Goal: Communication & Community: Participate in discussion

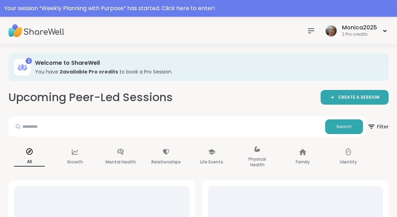
click at [159, 11] on div "Your session “ Weekly Planning with Purpose ” has started. Click here to enter!" at bounding box center [198, 8] width 388 height 8
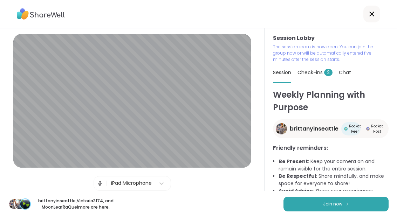
click at [325, 210] on button "Join now" at bounding box center [335, 204] width 105 height 15
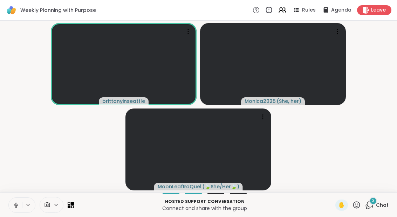
click at [375, 208] on div "3 Chat" at bounding box center [376, 205] width 23 height 11
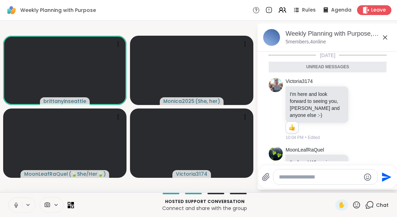
click at [378, 37] on div "Weekly Planning with Purpose, [DATE]" at bounding box center [338, 33] width 106 height 9
click at [381, 44] on div "Weekly Planning with Purpose, [DATE] 5 members, 4 online" at bounding box center [338, 37] width 106 height 16
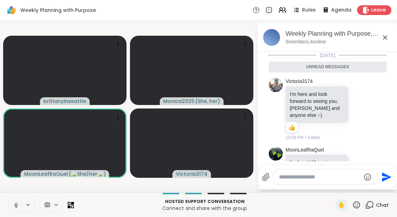
click at [383, 43] on div "Weekly Planning with Purpose, [DATE] 5 members, 4 online" at bounding box center [338, 37] width 106 height 16
click at [385, 35] on icon at bounding box center [384, 37] width 8 height 8
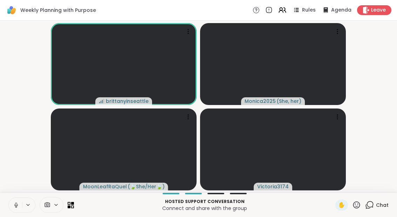
click at [14, 202] on icon at bounding box center [16, 205] width 6 height 6
click at [280, 8] on icon at bounding box center [282, 10] width 8 height 8
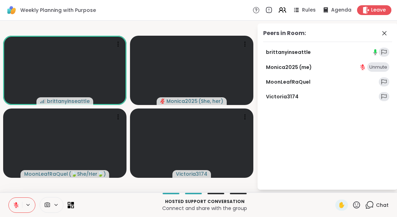
click at [384, 37] on icon at bounding box center [384, 33] width 8 height 8
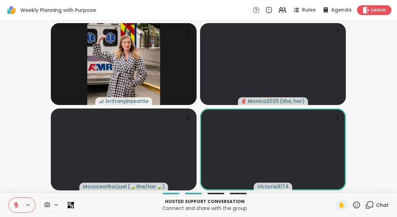
click at [17, 210] on button at bounding box center [15, 205] width 13 height 15
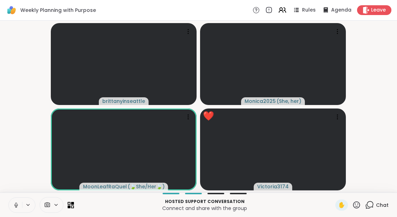
click at [348, 206] on div "✋" at bounding box center [341, 205] width 13 height 11
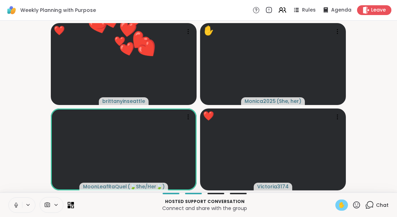
click at [354, 209] on icon at bounding box center [356, 205] width 9 height 9
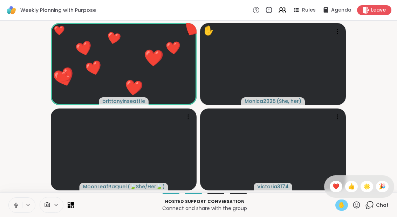
click at [324, 190] on div "✋ ❤️ 👍 🌟 🎉" at bounding box center [359, 186] width 70 height 22
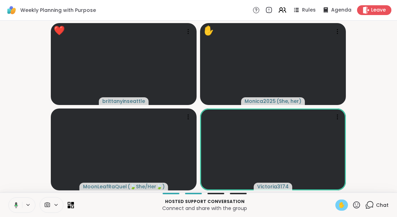
click at [340, 213] on div "Hosted support conversation Connect and share with the group ✋ Chat" at bounding box center [198, 205] width 397 height 25
click at [339, 209] on span "✋" at bounding box center [341, 205] width 7 height 8
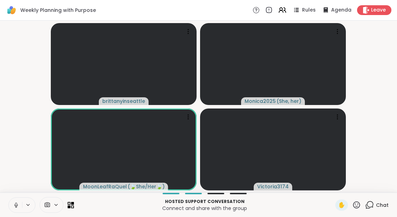
click at [357, 203] on icon at bounding box center [356, 205] width 9 height 9
click at [329, 185] on div "❤️" at bounding box center [335, 186] width 13 height 11
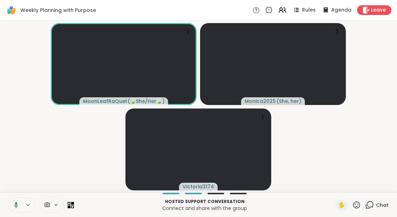
click at [209, 214] on div "Hosted support conversation Connect and share with the group ✋ Chat" at bounding box center [198, 205] width 397 height 25
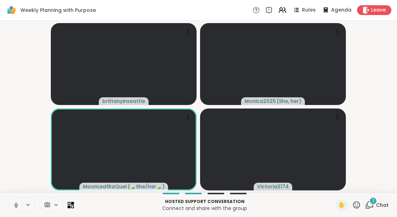
click at [357, 208] on icon at bounding box center [356, 204] width 7 height 7
click at [332, 187] on span "❤️" at bounding box center [335, 186] width 7 height 8
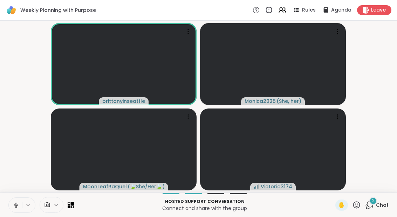
click at [354, 208] on icon at bounding box center [356, 205] width 9 height 9
click at [333, 188] on span "❤️" at bounding box center [335, 186] width 7 height 8
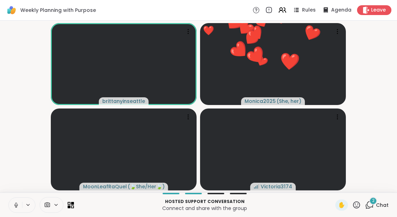
click at [380, 209] on div "2 Chat" at bounding box center [376, 205] width 23 height 11
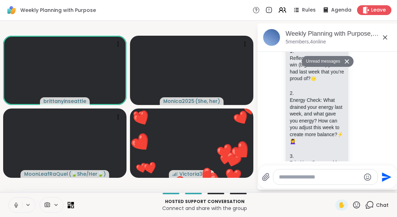
scroll to position [272, 0]
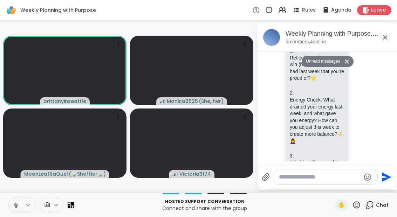
click at [285, 7] on icon at bounding box center [282, 10] width 8 height 8
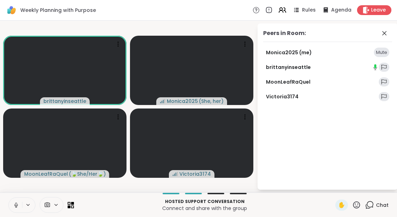
click at [382, 29] on icon at bounding box center [384, 33] width 8 height 8
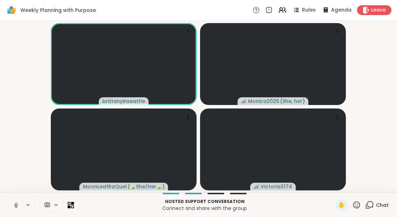
click at [373, 200] on div "Chat" at bounding box center [376, 205] width 23 height 11
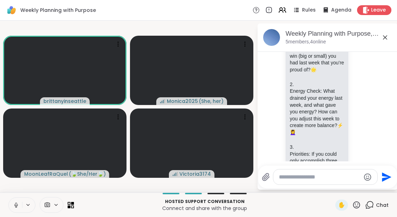
scroll to position [257, 0]
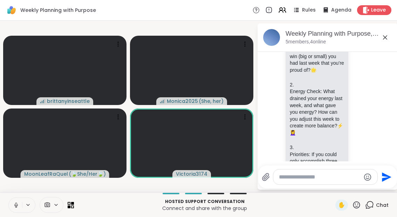
click at [355, 208] on icon at bounding box center [356, 205] width 9 height 9
click at [334, 186] on span "❤️" at bounding box center [335, 186] width 7 height 8
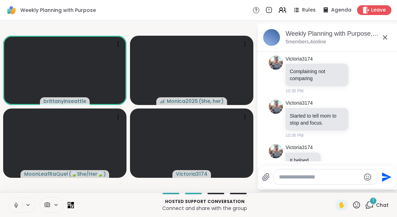
scroll to position [738, 0]
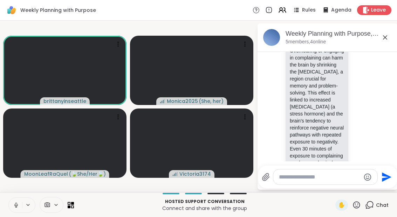
click at [5, 204] on div "Hosted support conversation Connect and share with the group ✋ Chat" at bounding box center [198, 205] width 397 height 25
click at [12, 209] on button at bounding box center [15, 205] width 13 height 15
click at [292, 178] on textarea "Type your message" at bounding box center [320, 177] width 82 height 7
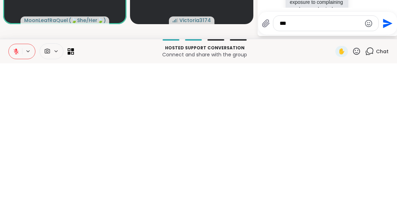
type textarea "***"
click at [373, 169] on div "***" at bounding box center [325, 176] width 105 height 15
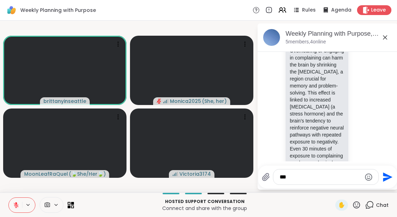
click at [379, 174] on button "Send" at bounding box center [386, 177] width 16 height 16
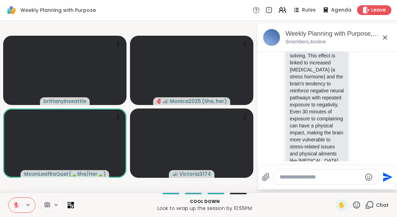
click at [28, 203] on icon at bounding box center [28, 205] width 6 height 6
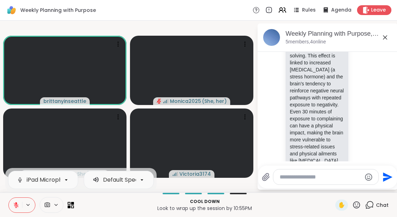
click at [18, 208] on icon at bounding box center [16, 205] width 6 height 6
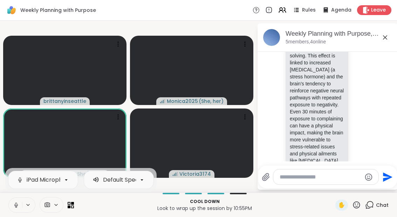
click at [14, 209] on button at bounding box center [15, 205] width 13 height 15
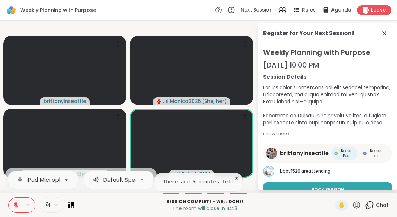
click at [380, 38] on div "Register for Your Next Session!" at bounding box center [327, 35] width 129 height 13
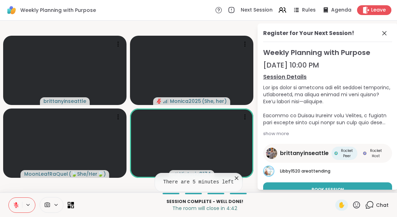
click at [382, 35] on icon at bounding box center [384, 33] width 8 height 8
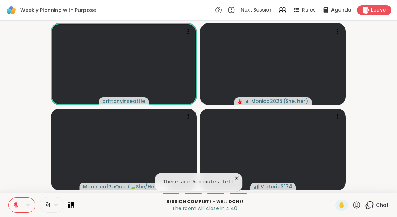
click at [374, 210] on div "Chat" at bounding box center [376, 205] width 23 height 11
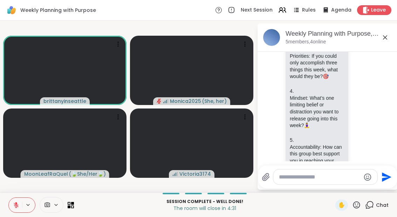
scroll to position [357, 0]
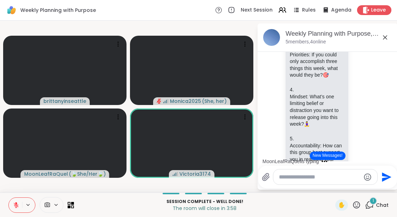
click at [327, 157] on button "New Messages!" at bounding box center [326, 156] width 35 height 8
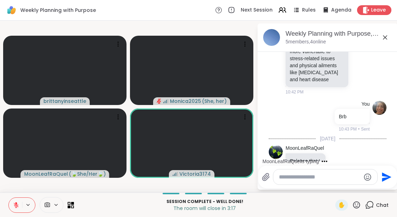
scroll to position [922, 0]
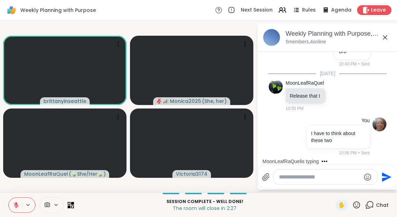
click at [18, 210] on button at bounding box center [15, 205] width 13 height 15
click at [343, 209] on span "✋" at bounding box center [341, 205] width 7 height 8
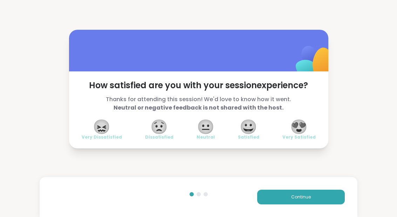
click at [253, 132] on span "😀" at bounding box center [248, 126] width 18 height 13
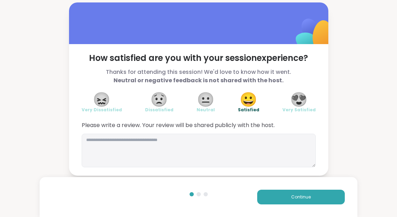
click at [316, 201] on button "Continue" at bounding box center [301, 197] width 88 height 15
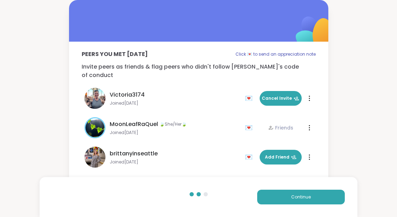
click at [316, 201] on button "Continue" at bounding box center [301, 197] width 88 height 15
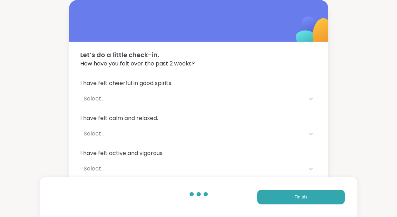
click at [309, 202] on button "Finish" at bounding box center [301, 197] width 88 height 15
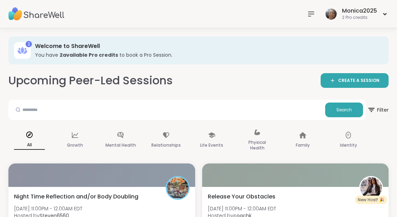
click at [123, 184] on div at bounding box center [101, 174] width 187 height 23
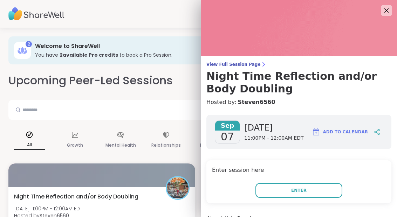
click at [320, 195] on button "Enter" at bounding box center [298, 190] width 87 height 15
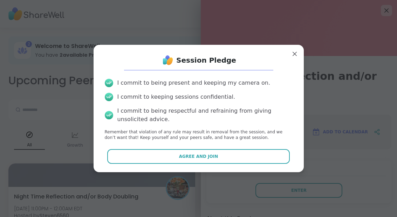
click at [264, 161] on button "Agree and Join" at bounding box center [198, 156] width 182 height 15
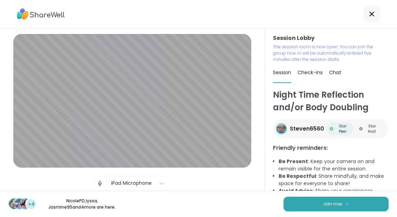
click at [337, 209] on button "Join now" at bounding box center [335, 204] width 105 height 15
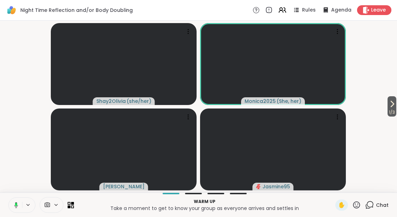
click at [395, 110] on span "1 / 3" at bounding box center [391, 112] width 9 height 8
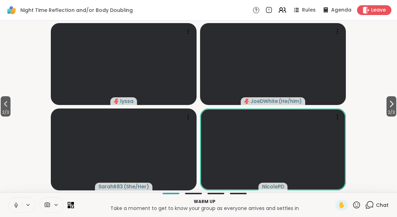
click at [394, 109] on span "2 / 3" at bounding box center [391, 112] width 10 height 8
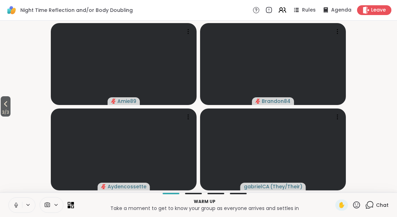
click at [3, 109] on span "3 / 3" at bounding box center [6, 112] width 10 height 8
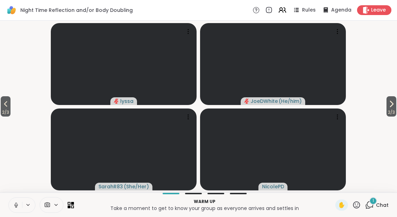
click at [373, 208] on icon at bounding box center [369, 205] width 9 height 9
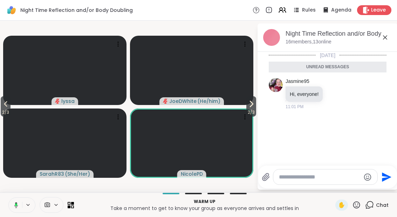
click at [382, 39] on icon at bounding box center [384, 37] width 8 height 8
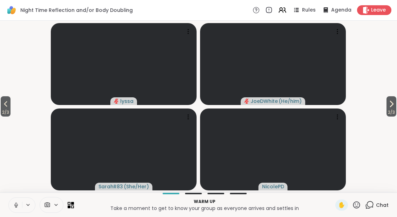
click at [11, 115] on span "2 / 3" at bounding box center [6, 112] width 10 height 8
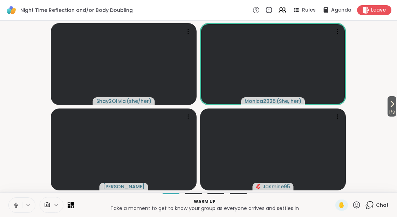
click at [395, 98] on button "1 / 3" at bounding box center [391, 106] width 9 height 20
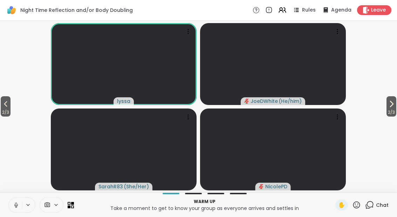
click at [14, 203] on icon at bounding box center [16, 205] width 6 height 6
click at [395, 110] on span "2 / 4" at bounding box center [391, 112] width 10 height 8
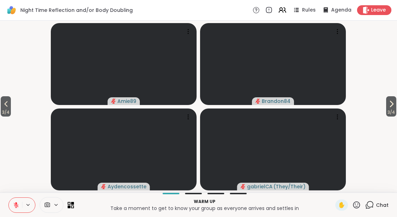
click at [393, 111] on span "3 / 4" at bounding box center [391, 112] width 10 height 8
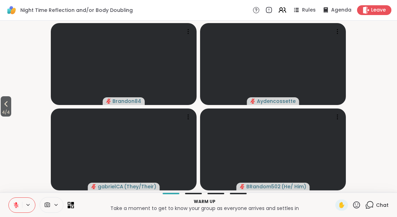
click at [4, 109] on span "4 / 4" at bounding box center [6, 112] width 11 height 8
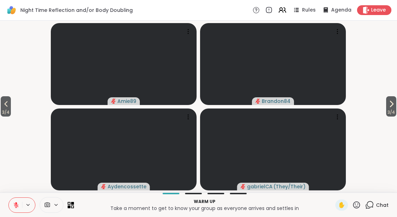
click at [7, 108] on icon at bounding box center [6, 104] width 8 height 8
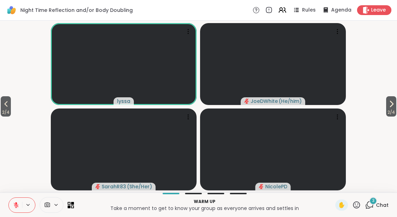
click at [379, 209] on div "3 Chat" at bounding box center [376, 205] width 23 height 11
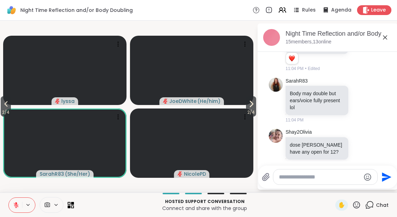
scroll to position [135, 0]
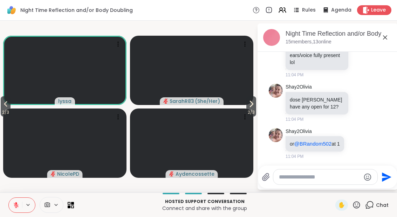
click at [78, 213] on div "Hosted support conversation Connect and share with the group ✋ Chat" at bounding box center [198, 205] width 397 height 25
click at [73, 208] on icon at bounding box center [72, 206] width 3 height 3
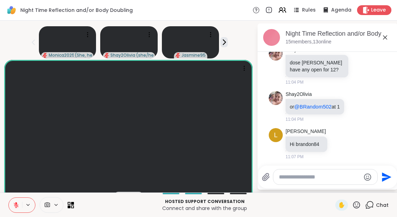
scroll to position [233, 0]
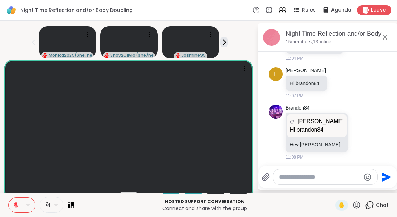
click at [13, 209] on button at bounding box center [15, 205] width 13 height 15
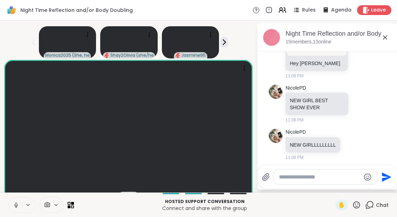
scroll to position [324, 0]
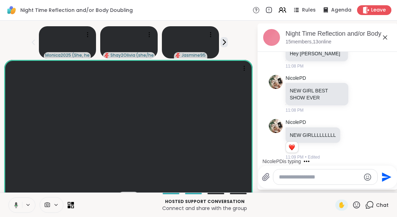
click at [22, 202] on button at bounding box center [28, 205] width 13 height 6
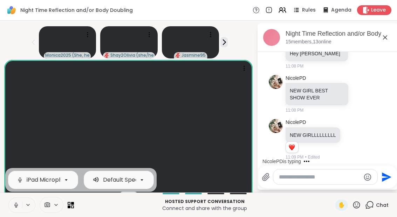
scroll to position [361, 0]
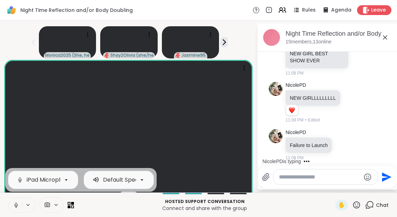
click at [21, 210] on button at bounding box center [15, 205] width 13 height 15
click at [282, 210] on p "Connect and share with the group" at bounding box center [204, 208] width 253 height 7
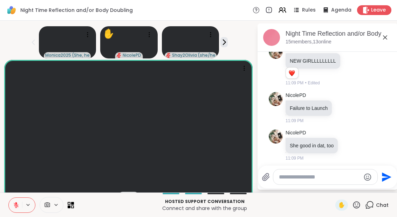
scroll to position [442, 0]
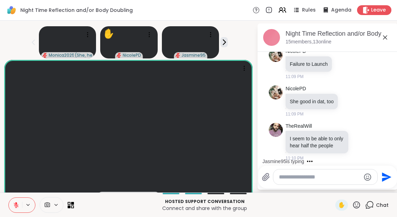
click at [72, 208] on icon at bounding box center [71, 205] width 6 height 6
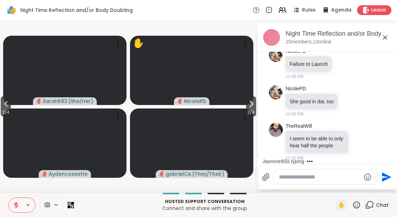
click at [249, 104] on icon at bounding box center [251, 104] width 8 height 8
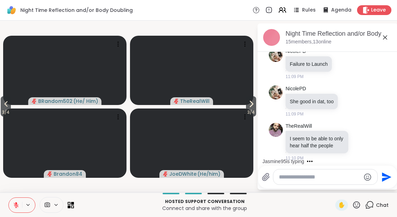
click at [256, 109] on span "3 / 4" at bounding box center [251, 112] width 10 height 8
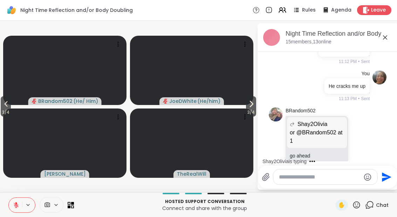
scroll to position [846, 0]
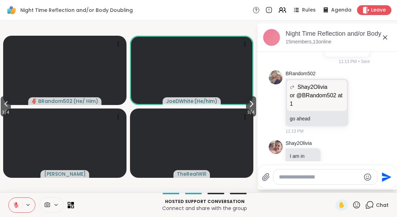
click at [250, 112] on span "3 / 4" at bounding box center [251, 112] width 10 height 8
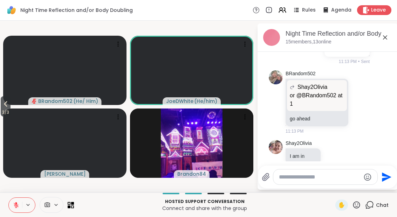
click at [70, 207] on icon at bounding box center [69, 206] width 3 height 3
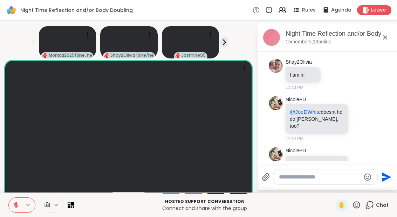
scroll to position [964, 0]
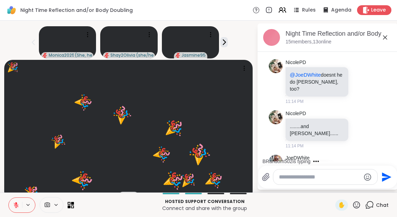
click at [363, 202] on div "✋ Chat" at bounding box center [361, 205] width 53 height 11
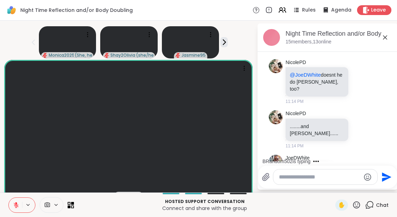
click at [358, 208] on icon at bounding box center [356, 204] width 7 height 7
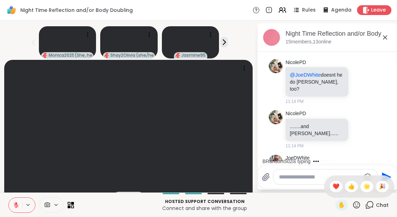
click at [387, 184] on div "🎉" at bounding box center [382, 186] width 13 height 11
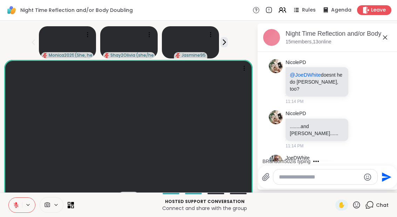
scroll to position [1008, 0]
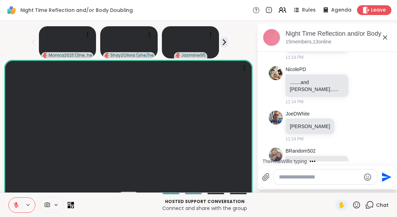
click at [73, 214] on div "Hosted support conversation Connect and share with the group ✋ Chat" at bounding box center [198, 205] width 397 height 25
click at [72, 207] on icon at bounding box center [71, 205] width 6 height 6
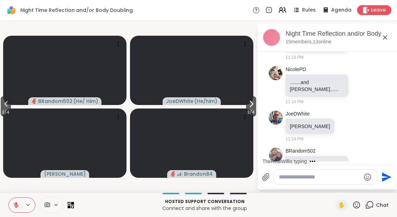
click at [251, 114] on span "3 / 4" at bounding box center [251, 112] width 10 height 8
click at [6, 107] on icon at bounding box center [6, 104] width 8 height 8
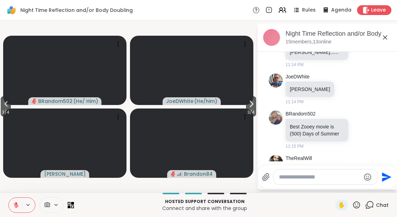
click at [8, 107] on icon at bounding box center [6, 104] width 8 height 8
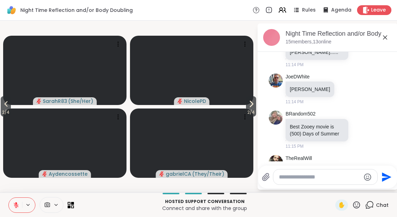
click at [1, 112] on span "2 / 4" at bounding box center [6, 112] width 10 height 8
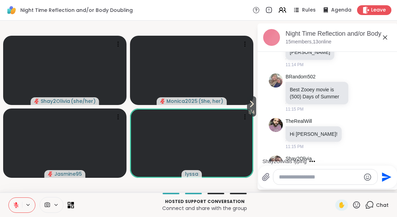
scroll to position [1127, 0]
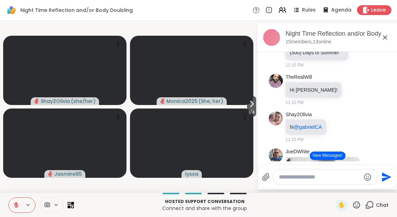
click at [335, 159] on button "New Messages!" at bounding box center [326, 156] width 35 height 8
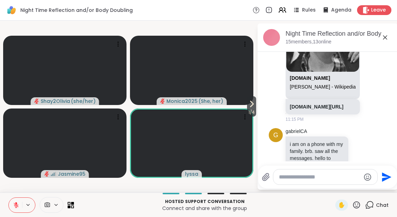
click at [247, 110] on span "1 / 4" at bounding box center [251, 112] width 9 height 8
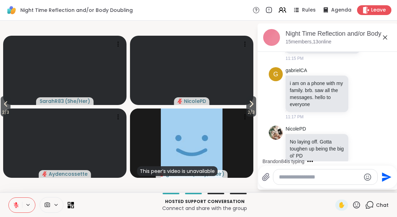
scroll to position [1398, 0]
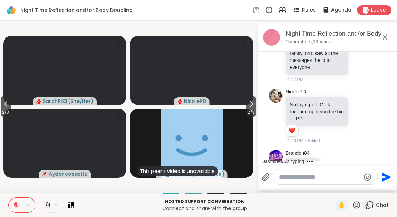
click at [72, 203] on icon at bounding box center [72, 203] width 3 height 3
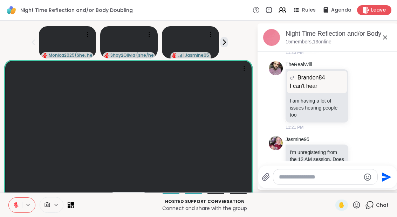
scroll to position [1601, 0]
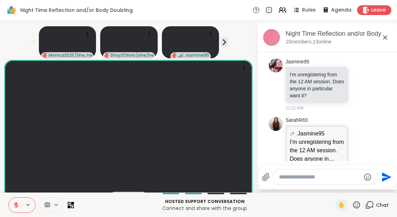
click at [19, 211] on button at bounding box center [15, 205] width 13 height 15
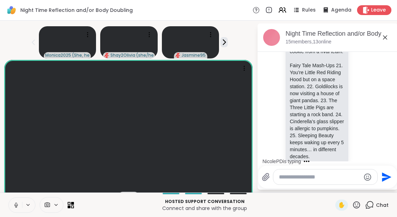
scroll to position [2282, 0]
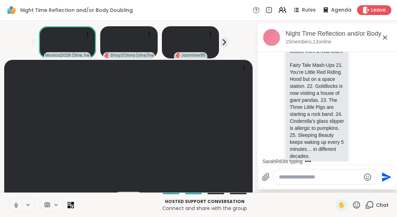
click at [63, 207] on span at bounding box center [58, 205] width 10 height 6
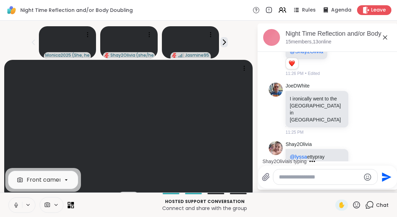
scroll to position [2597, 0]
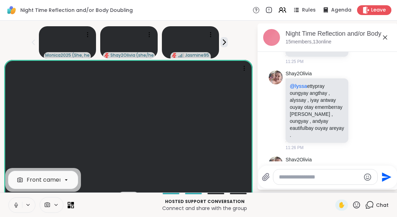
click at [21, 208] on button at bounding box center [15, 205] width 13 height 15
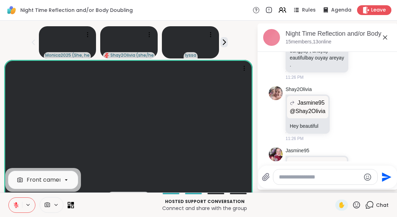
scroll to position [2675, 0]
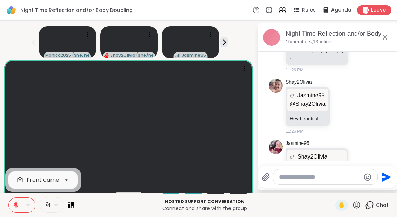
click at [72, 213] on div "Front camera Hosted support conversation Connect and share with the group ✋ Chat" at bounding box center [198, 205] width 397 height 25
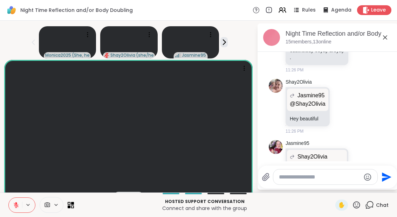
click at [74, 202] on div at bounding box center [71, 205] width 6 height 6
click at [72, 206] on icon at bounding box center [71, 205] width 6 height 6
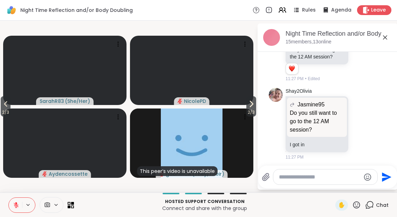
scroll to position [2815, 0]
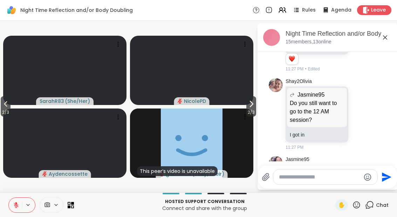
click at [251, 105] on icon at bounding box center [251, 104] width 3 height 6
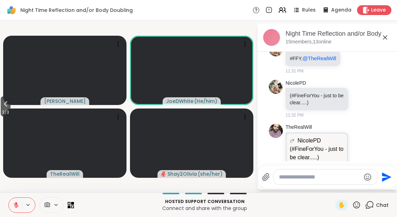
scroll to position [3606, 0]
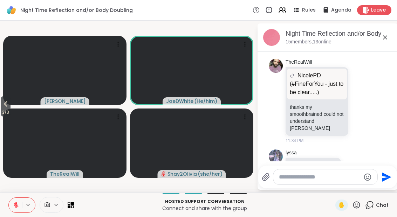
click at [81, 214] on div "Hosted support conversation Connect and share with the group ✋ Chat" at bounding box center [198, 205] width 397 height 25
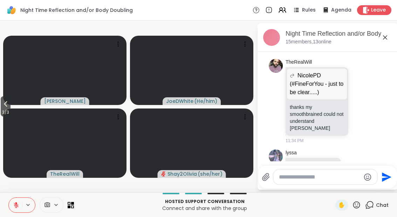
click at [72, 207] on icon at bounding box center [71, 205] width 6 height 6
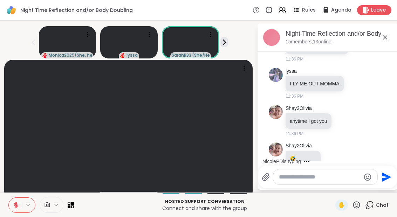
scroll to position [4073, 0]
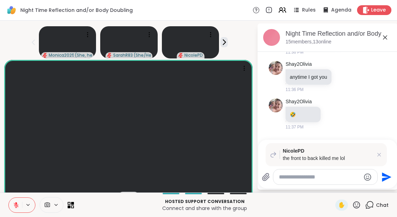
click at [382, 154] on icon at bounding box center [378, 154] width 7 height 7
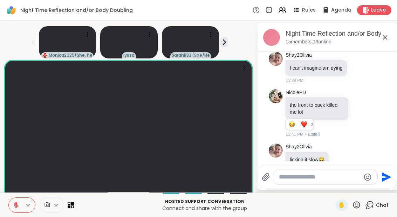
scroll to position [4234, 0]
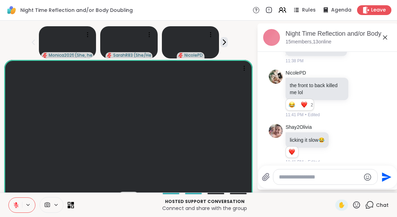
click at [15, 209] on button at bounding box center [15, 205] width 13 height 15
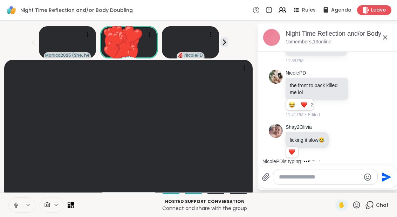
click at [14, 207] on icon at bounding box center [16, 205] width 6 height 6
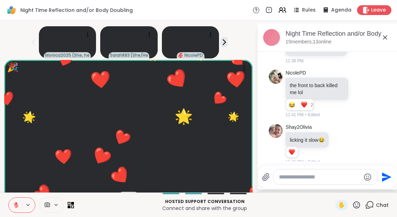
click at [16, 203] on icon at bounding box center [16, 203] width 2 height 3
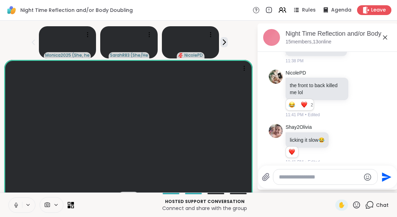
click at [10, 203] on button at bounding box center [15, 205] width 13 height 15
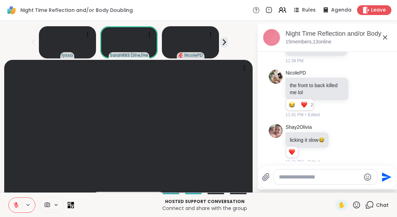
click at [9, 206] on button at bounding box center [15, 205] width 13 height 15
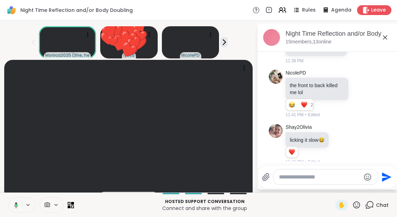
click at [18, 211] on button at bounding box center [15, 205] width 14 height 15
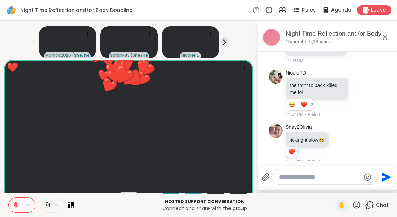
click at [21, 208] on button at bounding box center [15, 205] width 13 height 15
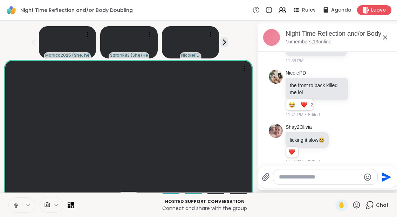
click at [223, 47] on button at bounding box center [223, 42] width 7 height 10
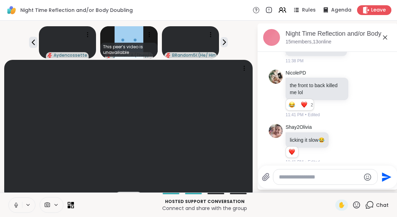
click at [77, 202] on div "Hosted support conversation Connect and share with the group ✋ Chat" at bounding box center [198, 205] width 397 height 25
click at [71, 207] on icon at bounding box center [72, 206] width 3 height 3
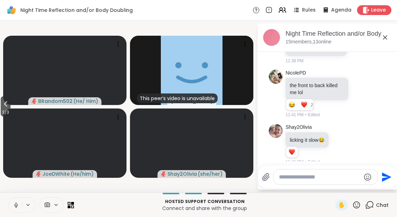
click at [11, 108] on button "3 / 3" at bounding box center [6, 106] width 10 height 20
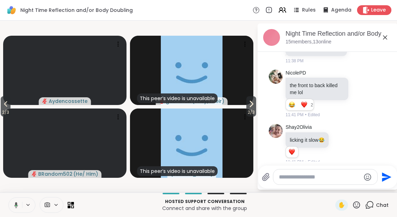
click at [17, 210] on button at bounding box center [15, 205] width 14 height 15
click at [6, 105] on icon at bounding box center [5, 105] width 3 height 6
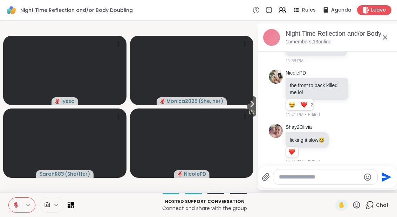
click at [19, 208] on icon at bounding box center [16, 205] width 6 height 6
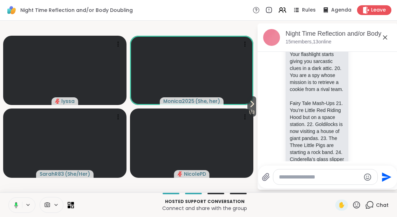
scroll to position [2245, 0]
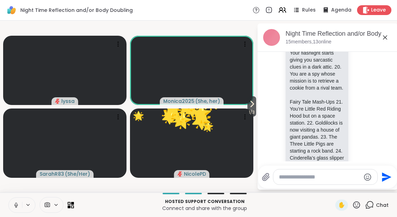
click at [19, 210] on button at bounding box center [15, 205] width 13 height 15
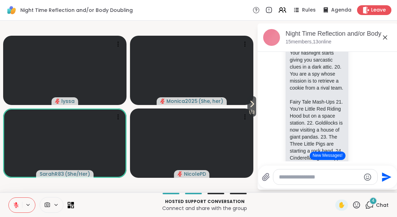
click at [17, 208] on icon at bounding box center [16, 205] width 5 height 5
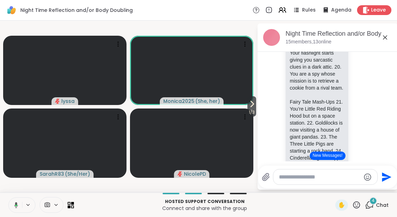
click at [19, 209] on button at bounding box center [15, 205] width 14 height 15
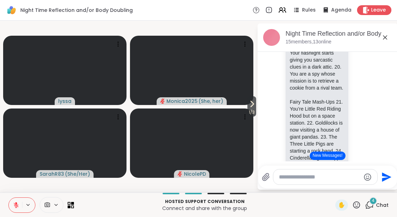
click at [335, 157] on button "New Messages!" at bounding box center [326, 156] width 35 height 8
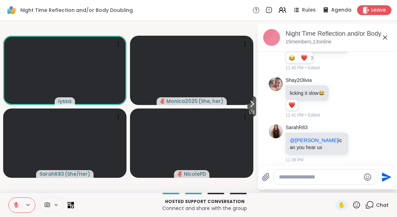
scroll to position [4281, 0]
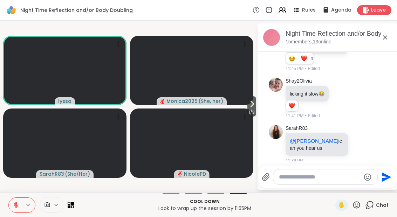
click at [18, 210] on button at bounding box center [15, 205] width 13 height 15
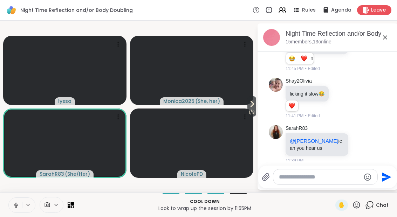
click at [17, 211] on button at bounding box center [15, 205] width 13 height 15
click at [18, 210] on button at bounding box center [15, 205] width 13 height 15
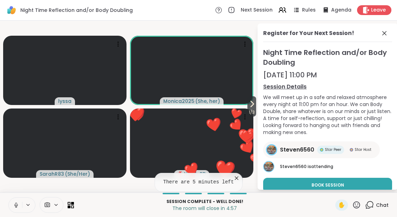
click at [16, 212] on button at bounding box center [15, 205] width 13 height 15
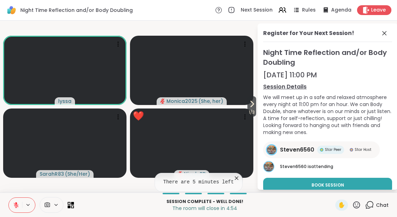
click at [382, 34] on icon at bounding box center [384, 33] width 8 height 8
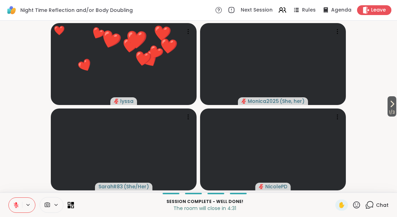
click at [72, 207] on icon at bounding box center [71, 205] width 6 height 6
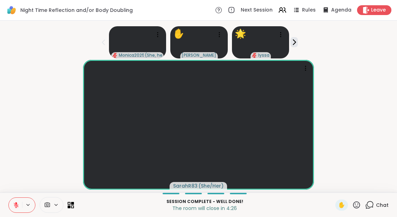
click at [356, 208] on icon at bounding box center [356, 204] width 7 height 7
click at [390, 186] on div "✋ ❤️ 👍 🌟 🎉" at bounding box center [359, 186] width 70 height 22
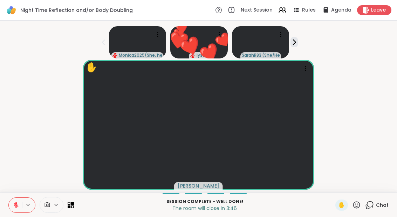
click at [358, 209] on icon at bounding box center [356, 205] width 9 height 9
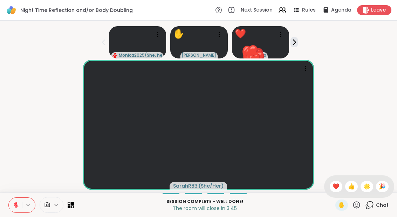
click at [336, 185] on span "❤️" at bounding box center [335, 186] width 7 height 8
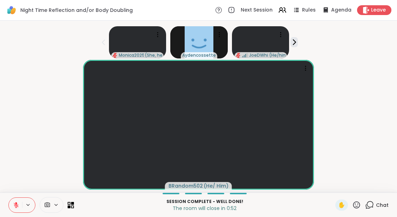
click at [300, 41] on div "Monica2025 ( She, her ) Aydencossette JoeDWhite ( He/him )" at bounding box center [198, 40] width 388 height 35
click at [85, 206] on p "The room will close in 0:51" at bounding box center [204, 208] width 253 height 7
click at [78, 206] on p "The room will close in 0:50" at bounding box center [204, 208] width 253 height 7
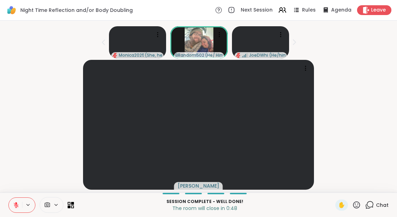
click at [74, 202] on div "Session Complete - well done! The room will close in 0:48 ✋ Chat" at bounding box center [198, 205] width 397 height 25
click at [73, 204] on icon at bounding box center [72, 203] width 3 height 3
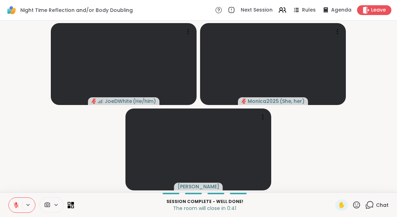
click at [378, 11] on span "Leave" at bounding box center [378, 10] width 15 height 7
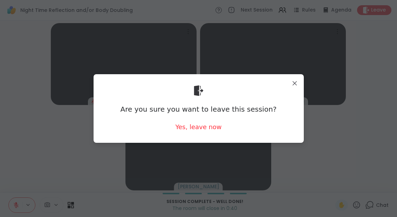
click at [204, 127] on div "Yes, leave now" at bounding box center [198, 127] width 46 height 9
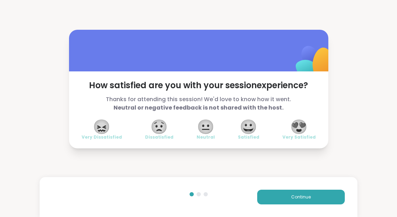
click at [258, 130] on div "😀 Satisfied" at bounding box center [248, 130] width 21 height 20
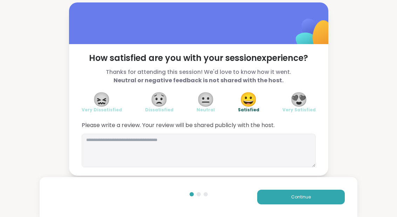
click at [313, 194] on button "Continue" at bounding box center [301, 197] width 88 height 15
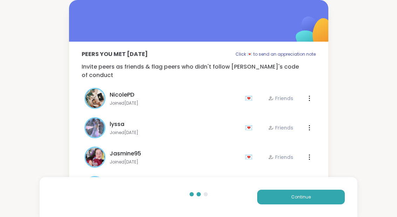
click at [313, 194] on button "Continue" at bounding box center [301, 197] width 88 height 15
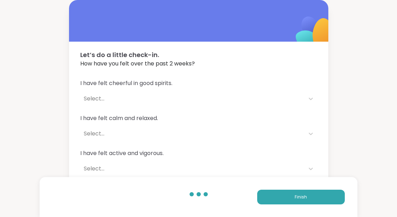
click at [311, 198] on button "Finish" at bounding box center [301, 197] width 88 height 15
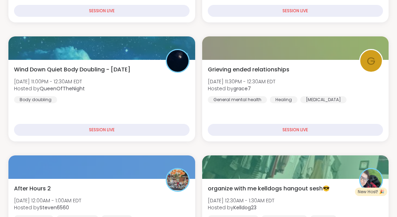
scroll to position [247, 0]
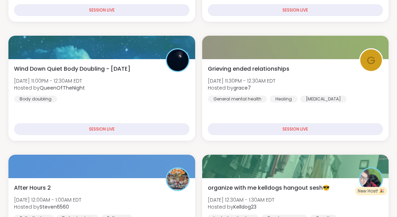
click at [144, 200] on div "After Hours 2 [DATE] 12:00AM - 1:00AM EDT Hosted by Steven6560 Self reflection …" at bounding box center [101, 203] width 175 height 38
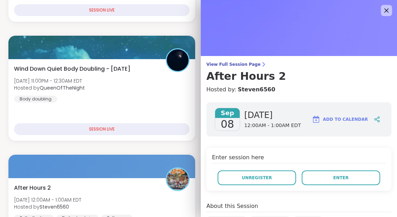
click at [341, 183] on button "Enter" at bounding box center [340, 177] width 78 height 15
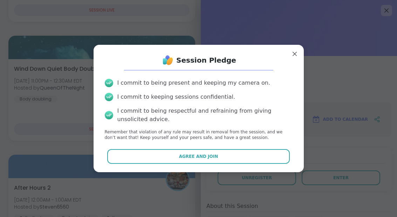
click at [222, 164] on button "Agree and Join" at bounding box center [198, 156] width 182 height 15
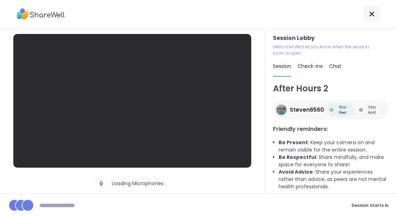
scroll to position [28, 0]
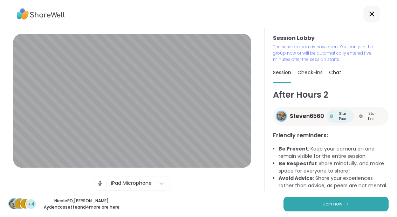
click at [345, 205] on img at bounding box center [347, 204] width 4 height 4
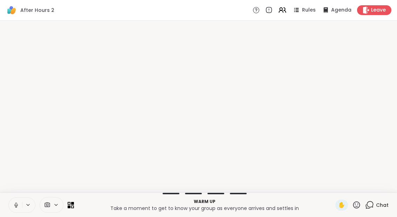
scroll to position [0, 0]
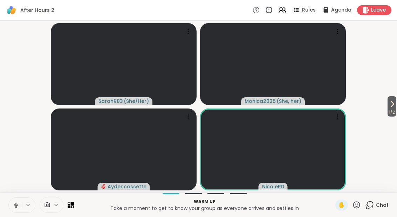
click at [395, 109] on span "1 / 2" at bounding box center [391, 112] width 9 height 8
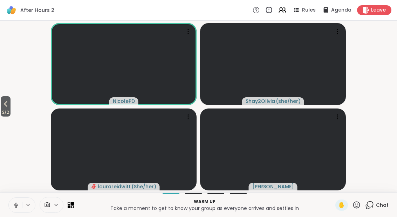
click at [2, 105] on icon at bounding box center [5, 104] width 8 height 8
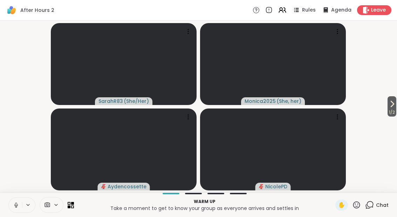
click at [388, 107] on icon at bounding box center [391, 104] width 8 height 8
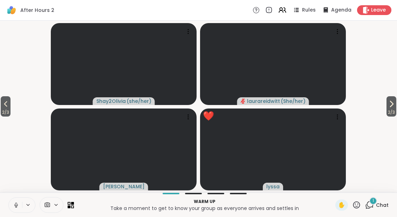
click at [396, 110] on span "2 / 3" at bounding box center [391, 112] width 10 height 8
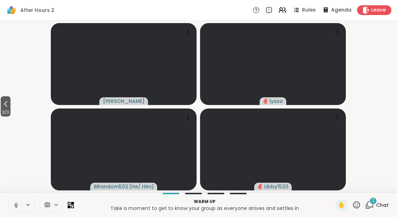
click at [2, 105] on button "3 / 3" at bounding box center [6, 106] width 10 height 20
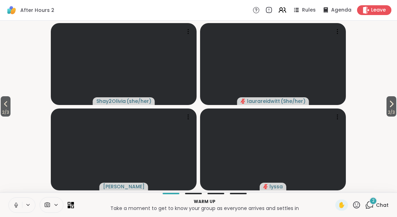
click at [5, 110] on span "2 / 3" at bounding box center [6, 112] width 10 height 8
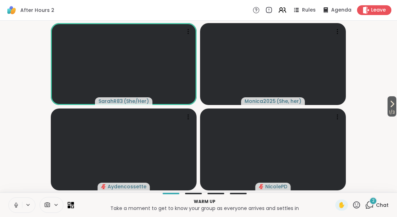
click at [392, 111] on span "1 / 3" at bounding box center [391, 112] width 9 height 8
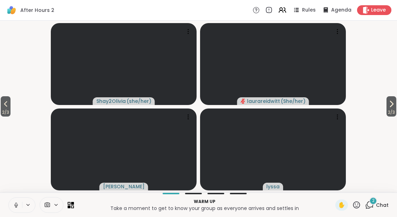
click at [386, 114] on span "2 / 3" at bounding box center [391, 112] width 10 height 8
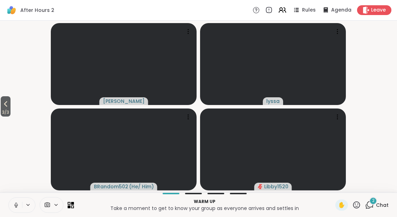
click at [380, 203] on span "Chat" at bounding box center [382, 205] width 13 height 7
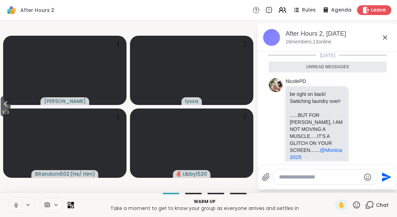
scroll to position [44, 0]
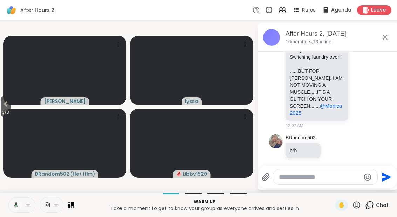
click at [383, 46] on div "After Hours 2, [DATE] members, 13 online" at bounding box center [327, 37] width 140 height 28
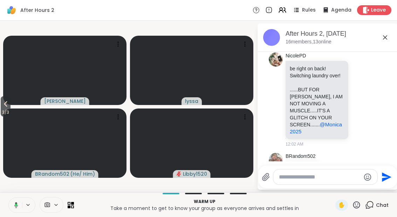
scroll to position [0, 0]
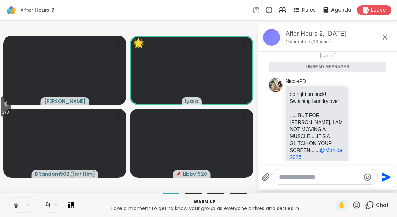
click at [360, 125] on div at bounding box center [360, 125] width 6 height 8
click at [371, 121] on icon at bounding box center [368, 125] width 6 height 8
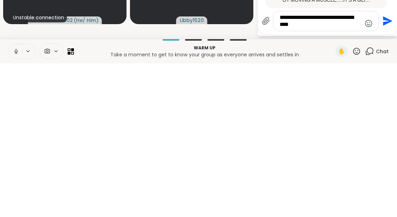
type textarea "**********"
click at [385, 169] on icon "Send" at bounding box center [386, 174] width 11 height 11
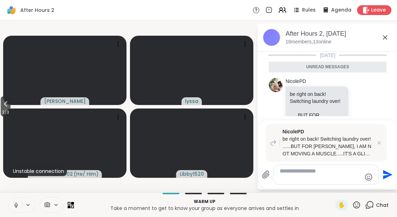
scroll to position [112, 0]
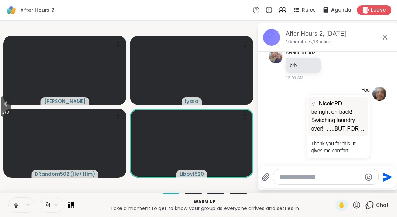
click at [382, 40] on icon at bounding box center [384, 37] width 8 height 8
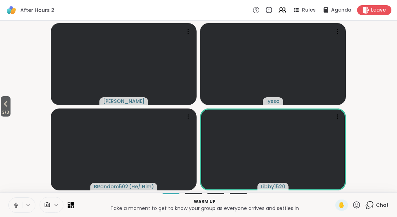
click at [373, 207] on icon at bounding box center [369, 205] width 9 height 9
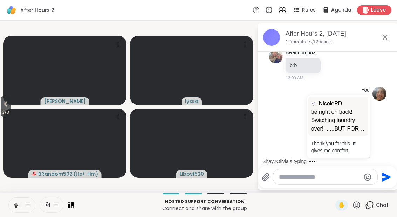
scroll to position [177, 0]
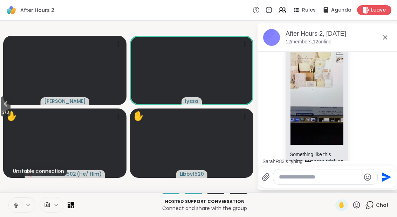
scroll to position [580, 0]
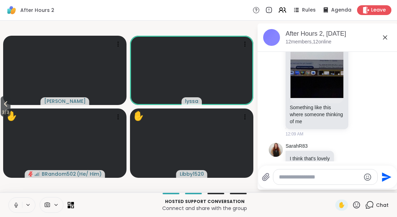
click at [345, 209] on span "✋" at bounding box center [341, 205] width 7 height 8
click at [13, 109] on video at bounding box center [64, 143] width 123 height 69
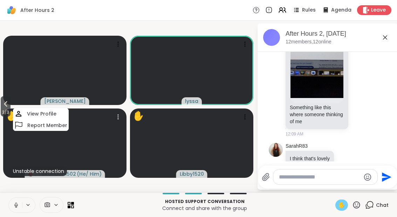
click at [1, 97] on button "3 / 3" at bounding box center [6, 106] width 10 height 20
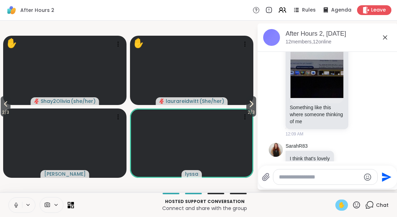
click at [1, 109] on span "2 / 3" at bounding box center [6, 112] width 10 height 8
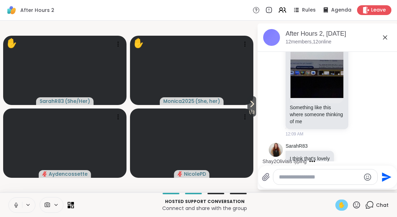
click at [73, 207] on icon at bounding box center [71, 205] width 6 height 6
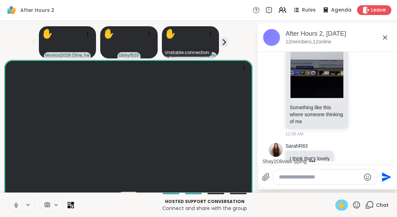
click at [73, 204] on icon at bounding box center [72, 203] width 3 height 3
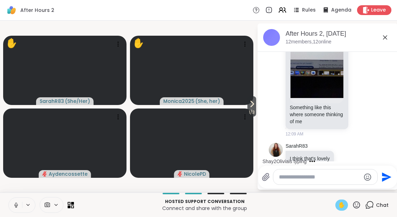
click at [247, 111] on span "1 / 3" at bounding box center [251, 112] width 9 height 8
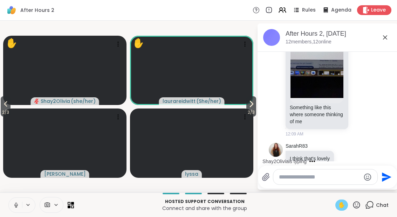
click at [254, 109] on span "2 / 3" at bounding box center [251, 112] width 10 height 8
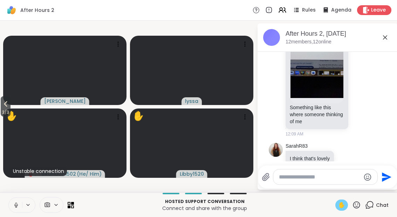
scroll to position [655, 0]
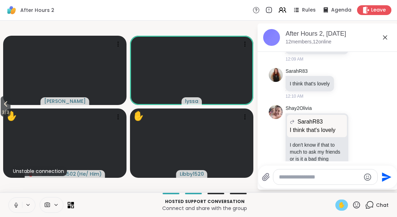
click at [2, 108] on icon at bounding box center [5, 104] width 8 height 8
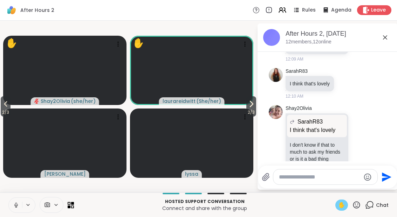
click at [252, 103] on icon at bounding box center [251, 104] width 8 height 8
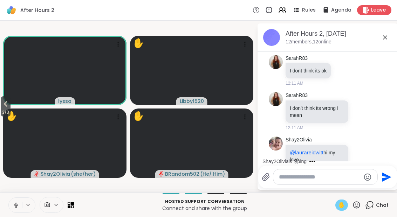
scroll to position [825, 0]
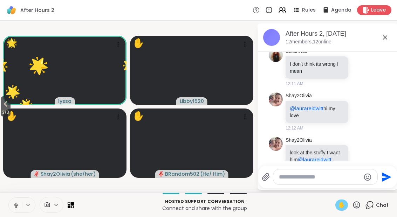
click at [16, 209] on button at bounding box center [15, 205] width 13 height 15
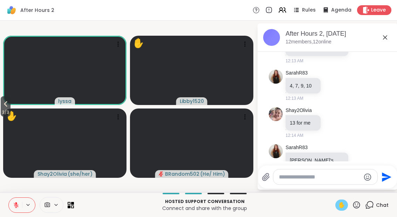
scroll to position [973, 0]
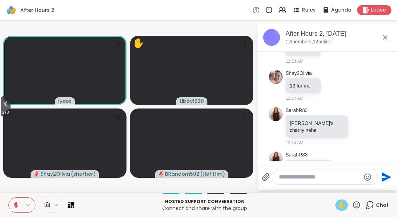
click at [6, 105] on icon at bounding box center [5, 105] width 3 height 6
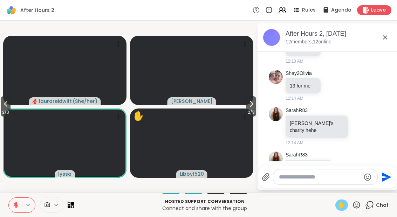
click at [2, 108] on button "2 / 3" at bounding box center [6, 106] width 10 height 20
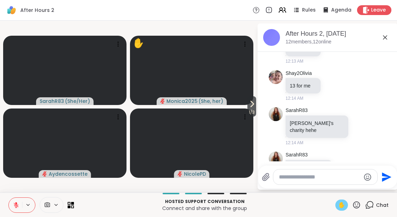
click at [345, 208] on span "✋" at bounding box center [341, 205] width 7 height 8
click at [247, 111] on span "1 / 3" at bounding box center [251, 112] width 9 height 8
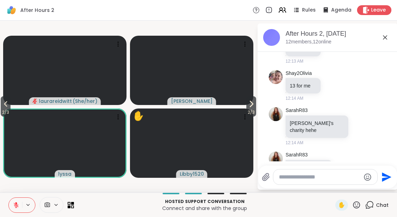
click at [247, 109] on span "2 / 3" at bounding box center [251, 112] width 10 height 8
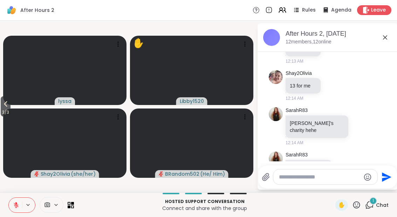
scroll to position [1010, 0]
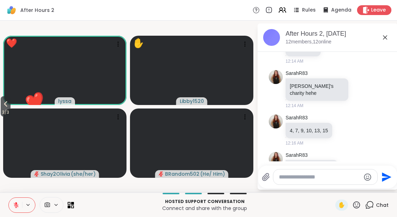
click at [21, 211] on button at bounding box center [15, 205] width 13 height 15
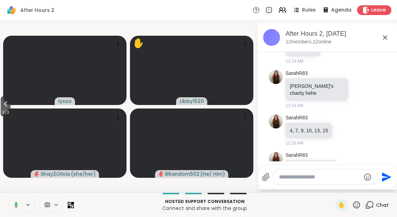
click at [17, 210] on button at bounding box center [15, 205] width 14 height 15
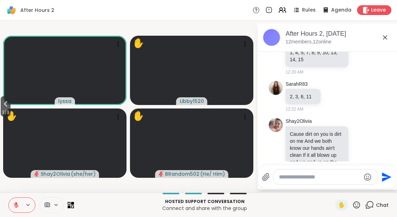
scroll to position [1320, 0]
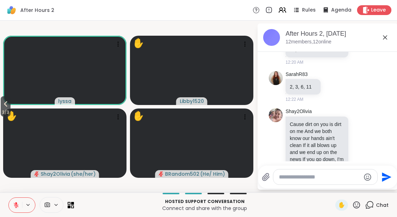
click at [342, 210] on div "✋" at bounding box center [341, 205] width 13 height 11
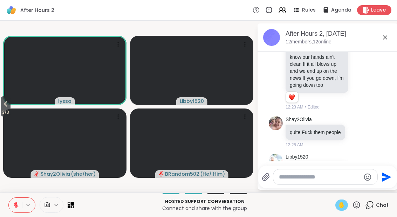
scroll to position [1411, 0]
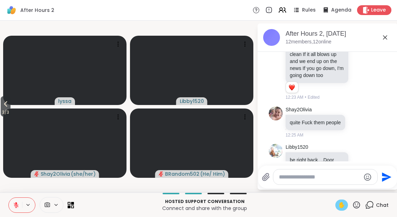
click at [4, 110] on span "3 / 3" at bounding box center [6, 112] width 10 height 8
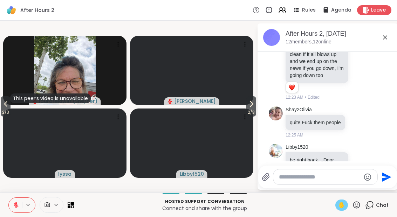
click at [1, 103] on button "2 / 3" at bounding box center [6, 106] width 10 height 20
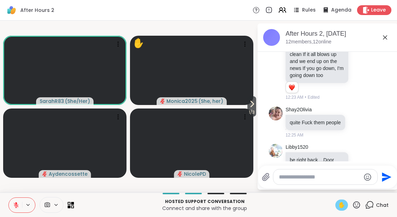
click at [252, 112] on span "1 / 3" at bounding box center [251, 112] width 9 height 8
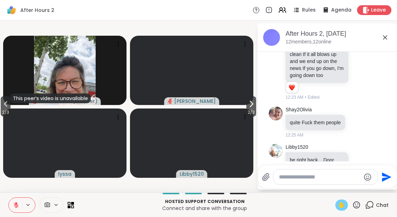
click at [251, 111] on span "2 / 3" at bounding box center [251, 112] width 10 height 8
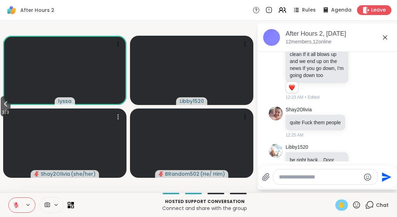
click at [13, 109] on video at bounding box center [64, 143] width 123 height 69
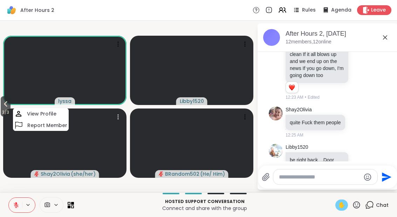
click at [1, 104] on button "3 / 3" at bounding box center [6, 106] width 10 height 20
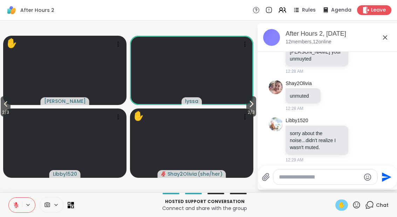
scroll to position [1799, 0]
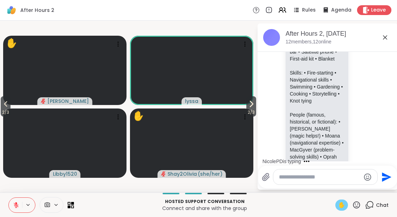
click at [340, 214] on div "Hosted support conversation Connect and share with the group ✋ Chat" at bounding box center [198, 205] width 397 height 25
click at [2, 110] on span "2 / 3" at bounding box center [6, 112] width 10 height 8
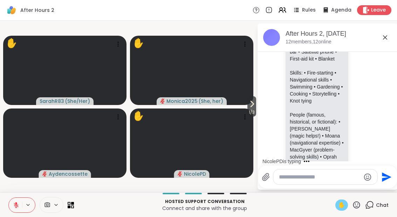
click at [365, 209] on icon at bounding box center [369, 205] width 9 height 9
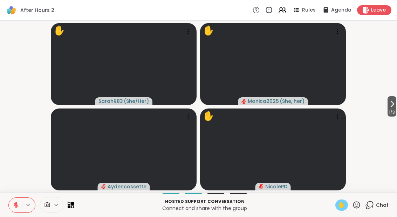
click at [376, 210] on div "Chat" at bounding box center [376, 205] width 23 height 11
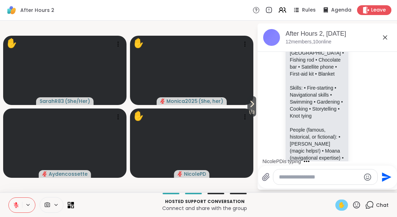
scroll to position [1766, 0]
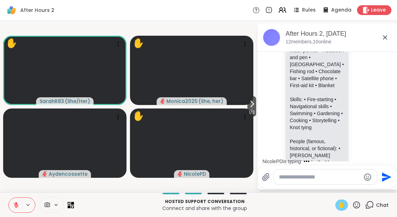
click at [343, 202] on span "✋" at bounding box center [341, 205] width 7 height 8
click at [345, 209] on span "✋" at bounding box center [341, 205] width 7 height 8
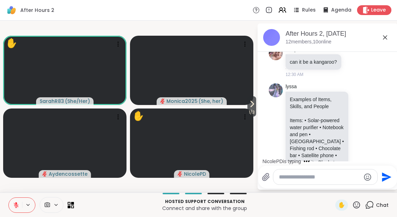
scroll to position [1685, 0]
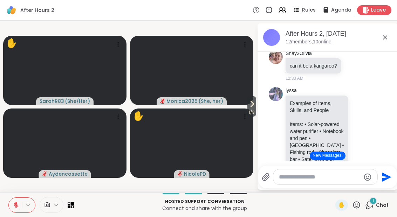
click at [344, 209] on span "✋" at bounding box center [341, 205] width 7 height 8
click at [19, 209] on button at bounding box center [15, 205] width 13 height 15
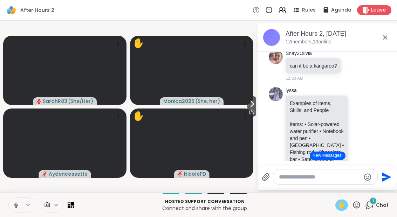
click at [243, 117] on icon at bounding box center [244, 116] width 7 height 7
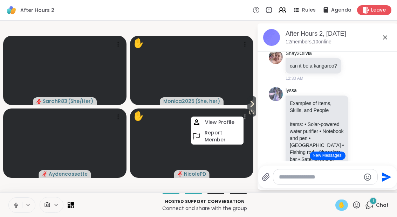
click at [252, 109] on span "1 / 3" at bounding box center [251, 112] width 9 height 8
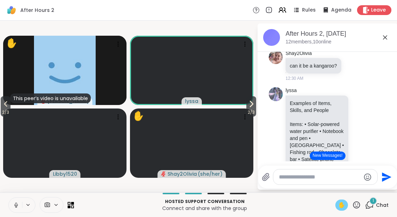
click at [254, 107] on button "2 / 3" at bounding box center [251, 106] width 10 height 20
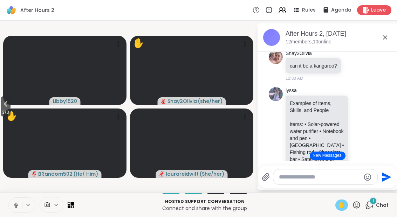
click at [18, 210] on button at bounding box center [15, 205] width 13 height 15
click at [15, 109] on div "✋" at bounding box center [11, 116] width 11 height 14
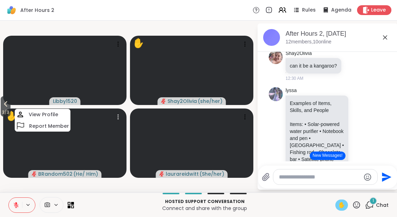
click at [11, 98] on button "3 / 3" at bounding box center [6, 106] width 10 height 20
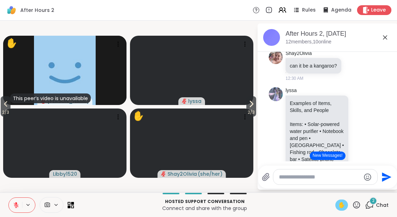
click at [343, 209] on div "✋" at bounding box center [341, 205] width 13 height 11
click at [11, 110] on span "2 / 3" at bounding box center [6, 112] width 10 height 8
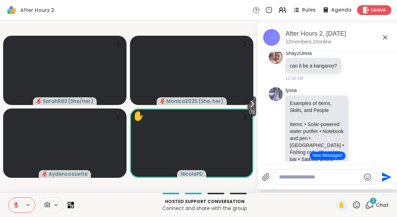
click at [332, 155] on button "New Messages!" at bounding box center [326, 156] width 35 height 8
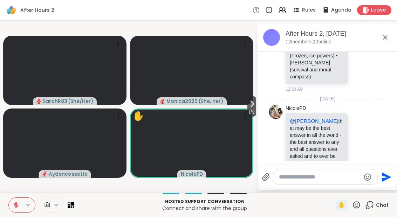
scroll to position [1923, 0]
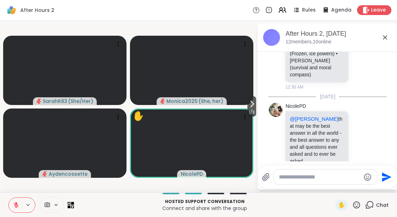
click at [360, 142] on icon at bounding box center [360, 144] width 5 height 5
click at [308, 126] on button "Select Reaction: Heart" at bounding box center [305, 133] width 14 height 14
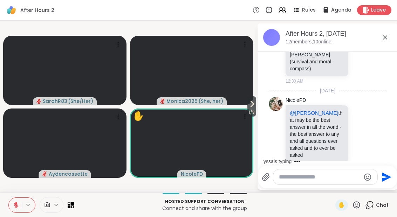
scroll to position [1959, 0]
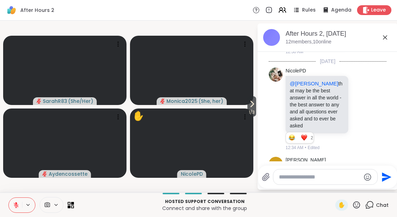
click at [255, 109] on span "1 / 3" at bounding box center [251, 112] width 9 height 8
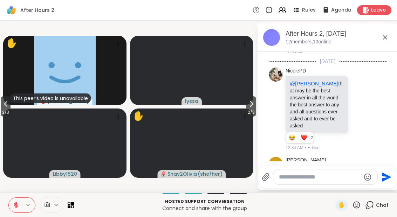
scroll to position [2010, 0]
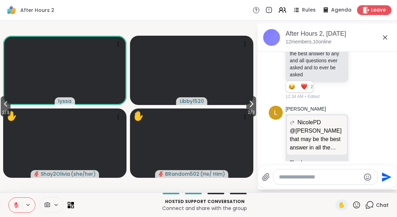
click at [248, 105] on icon at bounding box center [251, 104] width 8 height 8
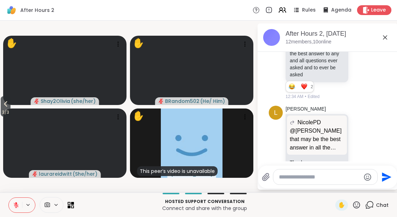
click at [2, 107] on button "3 / 3" at bounding box center [6, 106] width 10 height 20
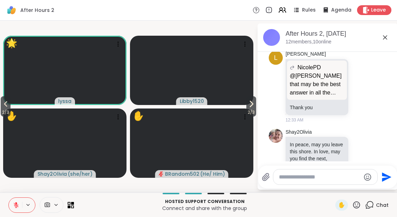
scroll to position [2088, 0]
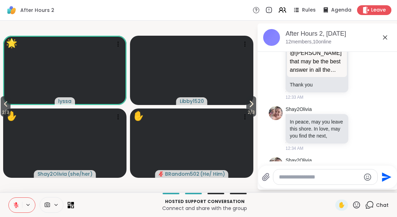
click at [363, 190] on icon at bounding box center [360, 192] width 5 height 5
click at [317, 175] on button "Select Reaction: Sad" at bounding box center [320, 182] width 14 height 14
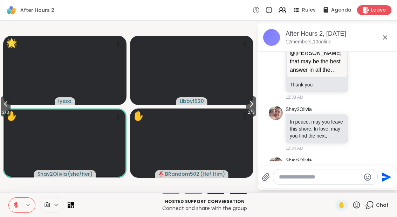
scroll to position [2097, 0]
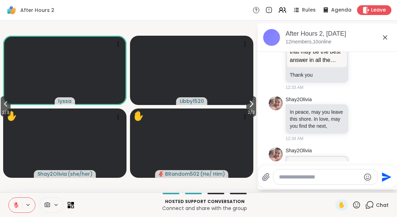
click at [308, 177] on textarea "Type your message" at bounding box center [320, 177] width 82 height 7
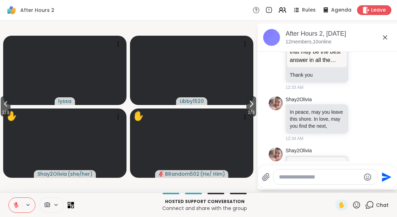
click at [359, 185] on icon at bounding box center [360, 188] width 6 height 7
click at [304, 174] on div "Select Reaction: Heart" at bounding box center [304, 177] width 6 height 6
click at [323, 178] on textarea "Type your message" at bounding box center [320, 177] width 82 height 7
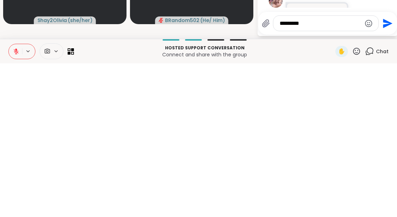
type textarea "*********"
click at [385, 169] on button "Send" at bounding box center [386, 177] width 16 height 16
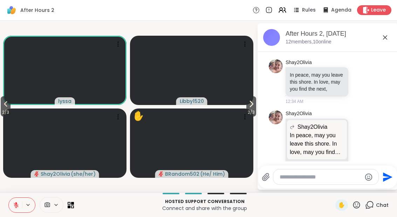
scroll to position [2172, 0]
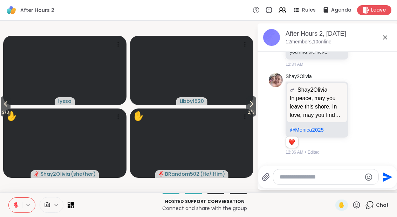
click at [6, 113] on span "2 / 3" at bounding box center [6, 112] width 10 height 8
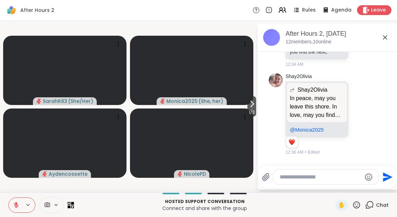
click at [251, 115] on span "1 / 3" at bounding box center [251, 112] width 9 height 8
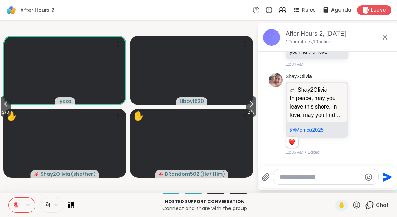
click at [11, 109] on span "2 / 3" at bounding box center [6, 112] width 10 height 8
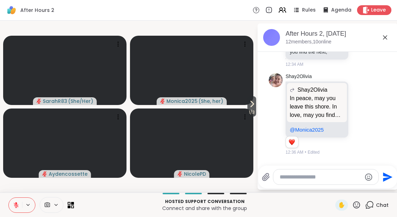
click at [338, 210] on div "✋" at bounding box center [341, 205] width 13 height 11
click at [247, 111] on span "1 / 3" at bounding box center [251, 112] width 9 height 8
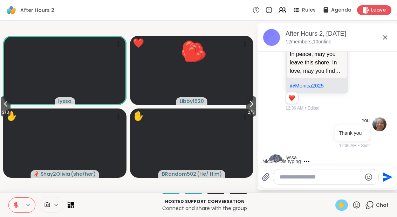
scroll to position [2260, 0]
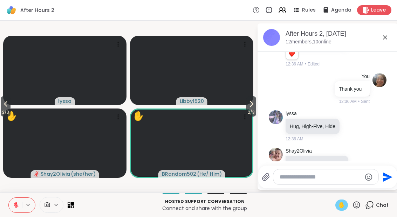
click at [366, 207] on icon at bounding box center [368, 211] width 6 height 8
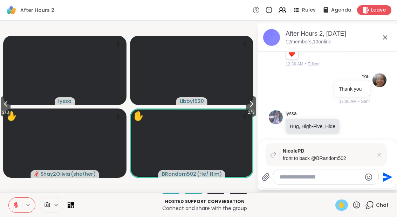
click at [380, 154] on icon at bounding box center [378, 154] width 7 height 7
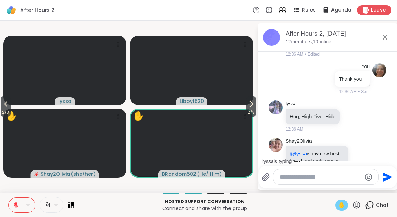
scroll to position [2307, 0]
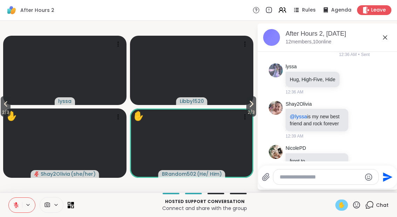
click at [362, 166] on icon at bounding box center [360, 169] width 6 height 7
click at [279, 151] on button "Select Reaction: Joy" at bounding box center [274, 158] width 14 height 14
click at [297, 174] on div "2 2 2" at bounding box center [293, 180] width 16 height 12
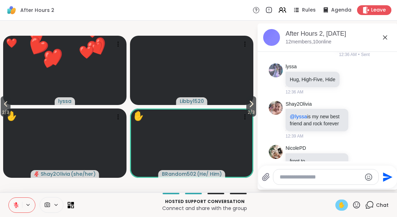
click at [298, 177] on span "2" at bounding box center [299, 180] width 3 height 6
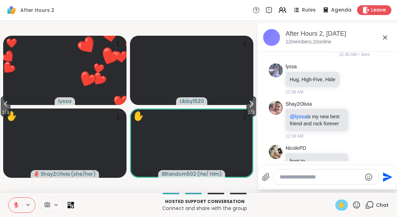
click at [298, 177] on span "2" at bounding box center [299, 180] width 3 height 6
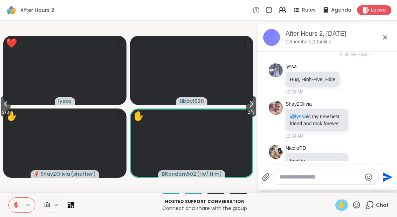
click at [291, 177] on div "Reactions: haha" at bounding box center [291, 180] width 6 height 6
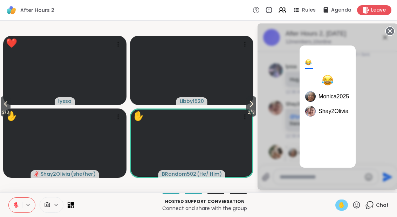
click at [385, 30] on icon at bounding box center [390, 31] width 10 height 10
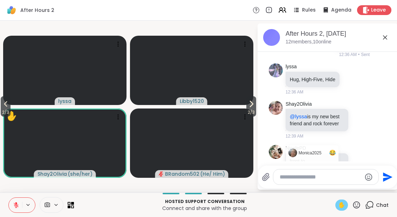
click at [1, 108] on button "2 / 3" at bounding box center [6, 106] width 10 height 20
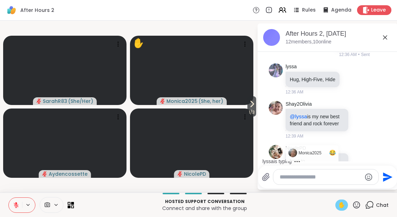
scroll to position [2344, 0]
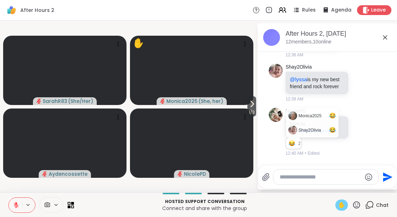
click at [337, 203] on div "✋" at bounding box center [341, 205] width 13 height 11
click at [253, 108] on icon at bounding box center [251, 104] width 8 height 8
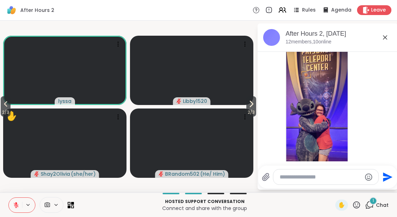
scroll to position [2646, 0]
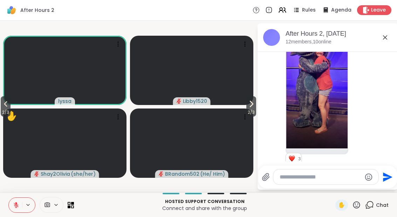
click at [12, 209] on button at bounding box center [15, 205] width 13 height 15
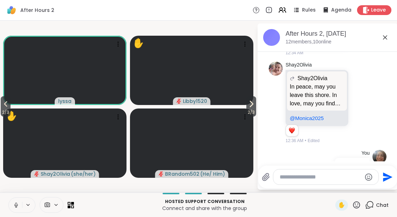
scroll to position [2177, 0]
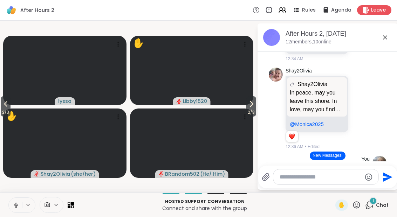
click at [335, 159] on button "New Messages!" at bounding box center [326, 156] width 35 height 8
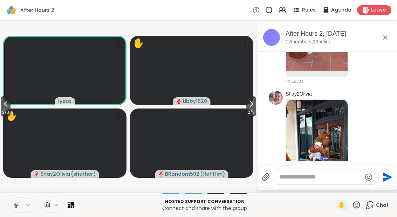
scroll to position [2953, 0]
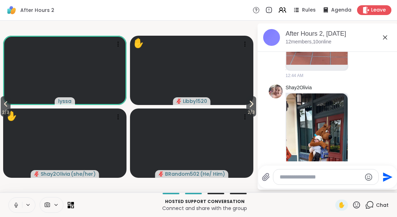
click at [15, 209] on button at bounding box center [15, 205] width 13 height 15
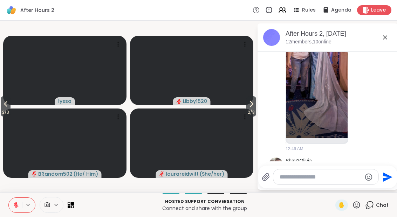
scroll to position [3471, 0]
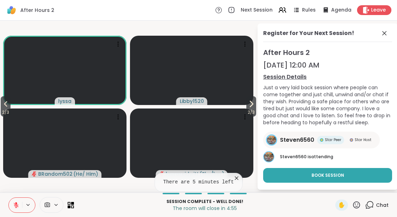
click at [382, 36] on icon at bounding box center [384, 33] width 8 height 8
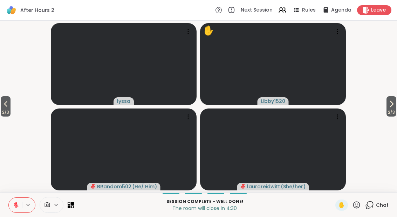
click at [1, 99] on button "2 / 3" at bounding box center [6, 106] width 10 height 20
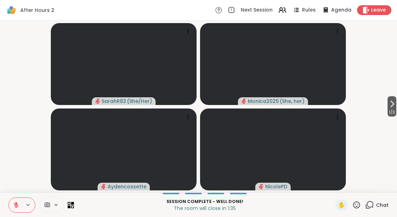
click at [395, 103] on button "1 / 3" at bounding box center [391, 106] width 9 height 20
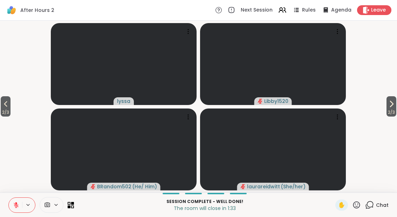
click at [396, 111] on span "2 / 3" at bounding box center [391, 112] width 10 height 8
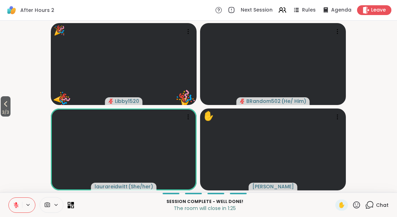
click at [356, 208] on icon at bounding box center [356, 204] width 7 height 7
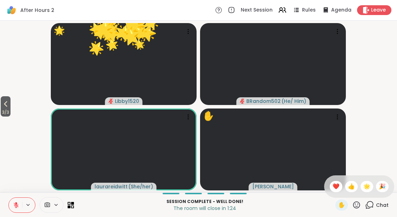
click at [335, 188] on span "❤️" at bounding box center [335, 186] width 7 height 8
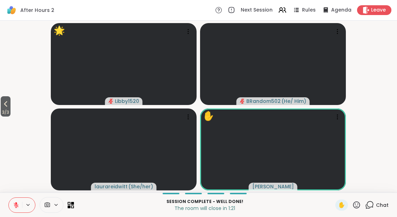
click at [360, 207] on icon at bounding box center [356, 205] width 9 height 9
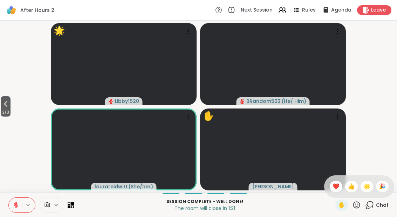
click at [340, 188] on div "❤️" at bounding box center [335, 186] width 13 height 11
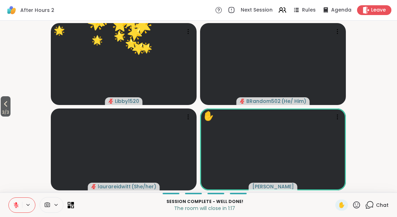
click at [1, 105] on button "3 / 3" at bounding box center [6, 106] width 10 height 20
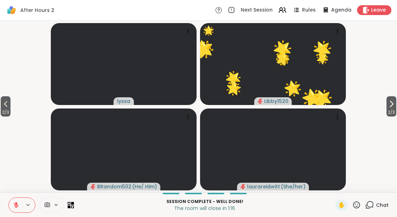
click at [11, 111] on span "2 / 3" at bounding box center [6, 112] width 10 height 8
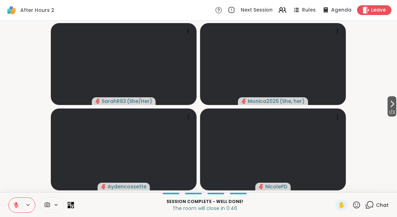
click at [395, 112] on span "1 / 3" at bounding box center [391, 112] width 9 height 8
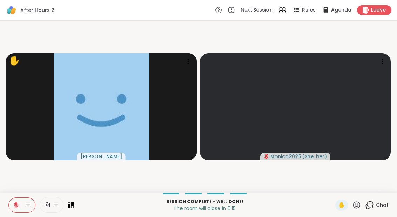
click at [376, 11] on span "Leave" at bounding box center [378, 10] width 15 height 7
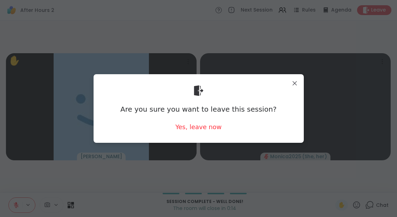
click at [209, 131] on div "Yes, leave now" at bounding box center [198, 127] width 46 height 9
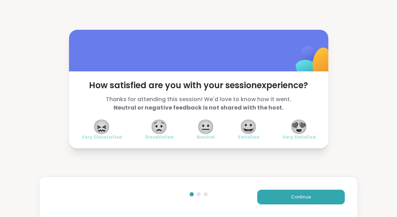
click at [252, 133] on span "😀" at bounding box center [248, 126] width 18 height 13
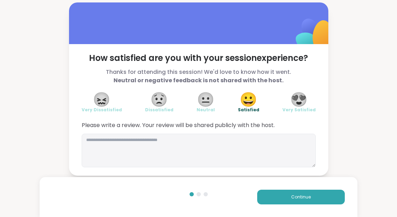
click at [317, 199] on button "Continue" at bounding box center [301, 197] width 88 height 15
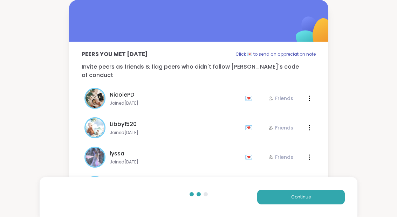
click at [317, 199] on button "Continue" at bounding box center [301, 197] width 88 height 15
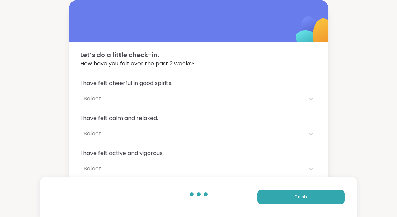
click at [321, 201] on button "Finish" at bounding box center [301, 197] width 88 height 15
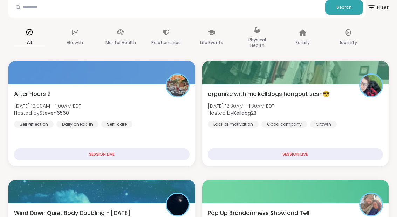
scroll to position [104, 0]
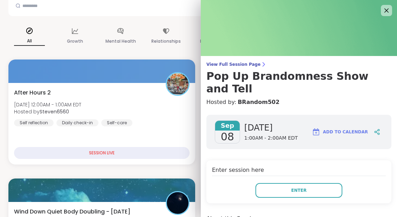
click at [315, 183] on button "Enter" at bounding box center [298, 190] width 87 height 15
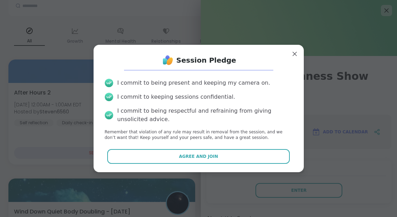
click at [228, 164] on button "Agree and Join" at bounding box center [198, 156] width 182 height 15
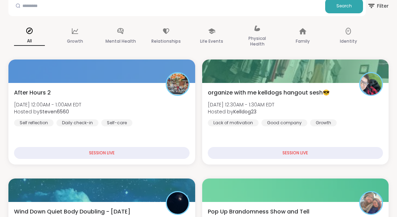
scroll to position [28, 0]
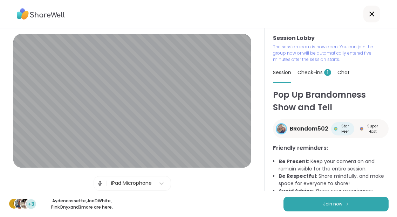
click at [343, 211] on button "Join now" at bounding box center [335, 204] width 105 height 15
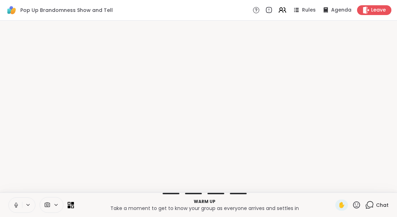
scroll to position [0, 0]
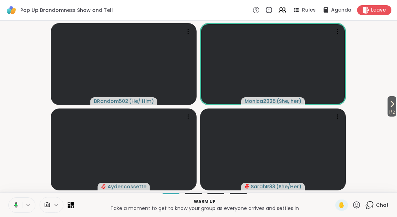
click at [395, 109] on span "1 / 2" at bounding box center [391, 112] width 9 height 8
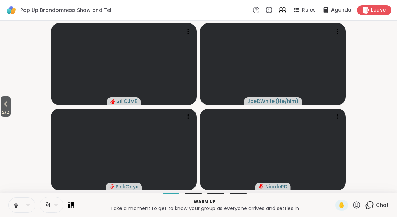
click at [1, 109] on span "2 / 2" at bounding box center [6, 112] width 10 height 8
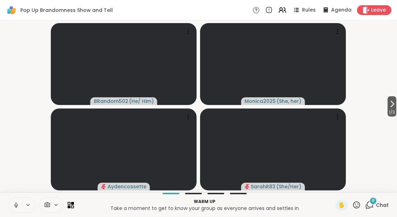
click at [395, 106] on button "1 / 3" at bounding box center [391, 106] width 9 height 20
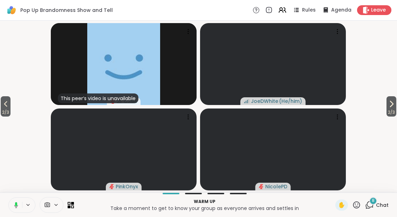
click at [386, 111] on span "2 / 3" at bounding box center [391, 112] width 10 height 8
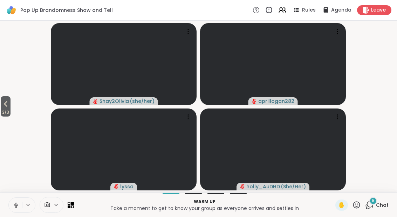
click at [16, 210] on button at bounding box center [15, 205] width 13 height 15
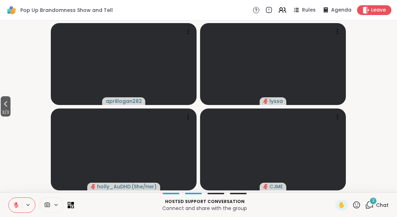
click at [1, 110] on span "3 / 3" at bounding box center [6, 112] width 10 height 8
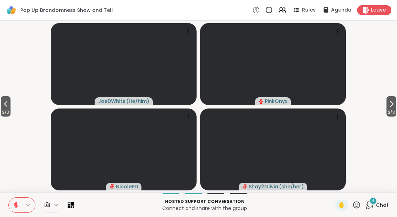
click at [376, 209] on div "4 Chat" at bounding box center [376, 205] width 23 height 11
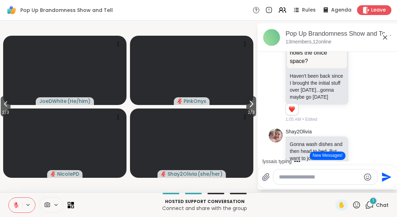
scroll to position [451, 0]
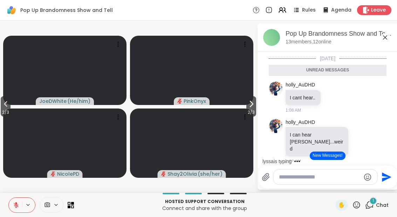
click at [19, 200] on button at bounding box center [15, 205] width 13 height 15
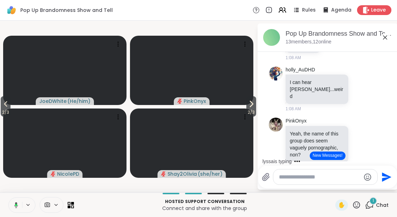
scroll to position [732, 0]
click at [7, 101] on icon at bounding box center [5, 104] width 8 height 8
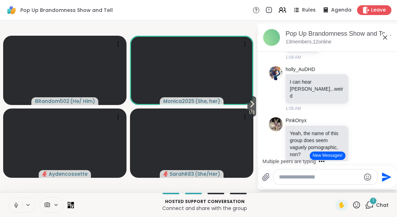
click at [19, 205] on icon at bounding box center [16, 205] width 6 height 6
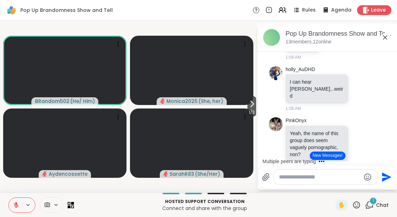
click at [337, 157] on button "New Messages!" at bounding box center [326, 156] width 35 height 8
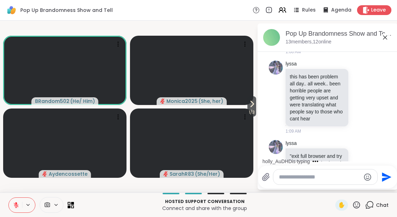
scroll to position [969, 0]
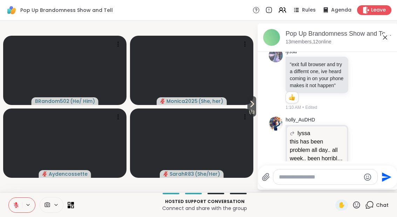
click at [252, 117] on video at bounding box center [191, 143] width 123 height 69
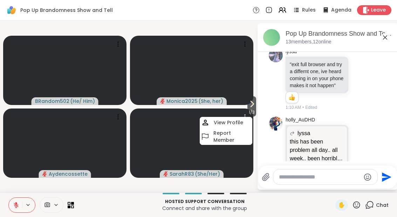
click at [247, 113] on span "1 / 3" at bounding box center [251, 112] width 9 height 8
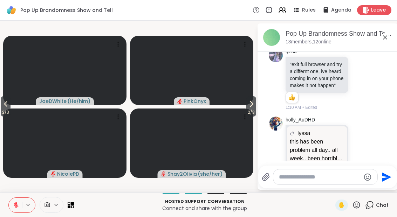
click at [250, 109] on span "2 / 3" at bounding box center [251, 112] width 10 height 8
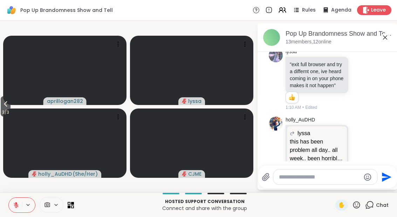
click at [2, 108] on button "3 / 3" at bounding box center [6, 106] width 10 height 20
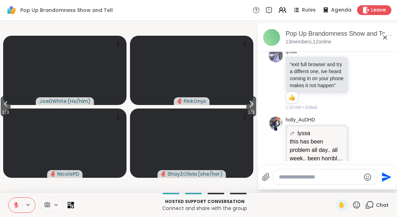
click at [1, 111] on span "2 / 3" at bounding box center [6, 112] width 10 height 8
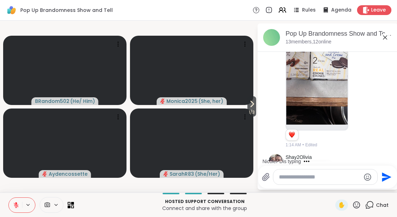
scroll to position [1375, 0]
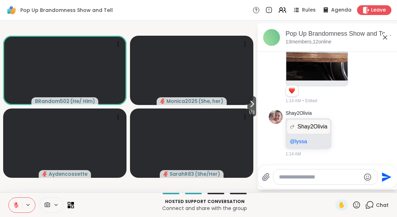
click at [250, 113] on span "1 / 3" at bounding box center [251, 112] width 9 height 8
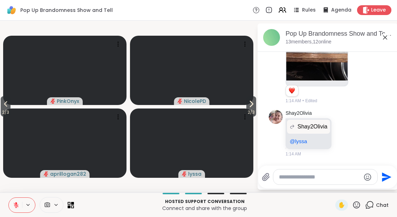
scroll to position [1385, 0]
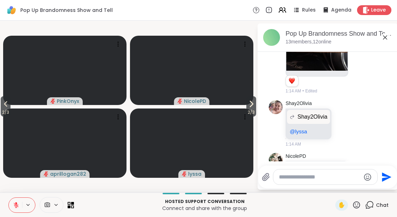
click at [251, 106] on icon at bounding box center [251, 104] width 8 height 8
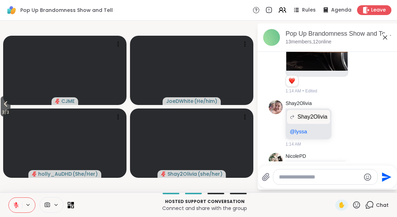
click at [74, 201] on div at bounding box center [40, 205] width 65 height 16
click at [72, 205] on icon at bounding box center [71, 205] width 6 height 6
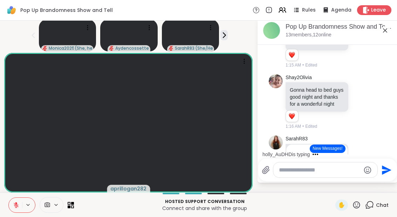
scroll to position [7, 0]
click at [68, 208] on icon at bounding box center [69, 206] width 3 height 3
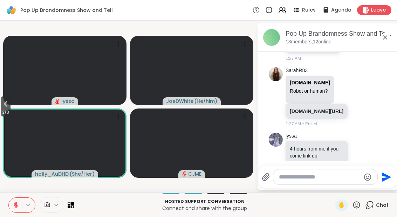
scroll to position [2568, 0]
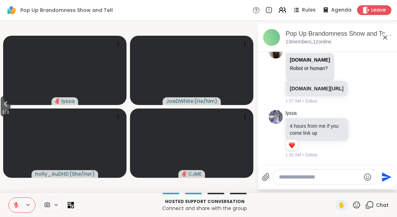
click at [324, 160] on div "lyssa 4 hours from me if you come link up 1 1 1:35 AM • Edited" at bounding box center [327, 134] width 118 height 54
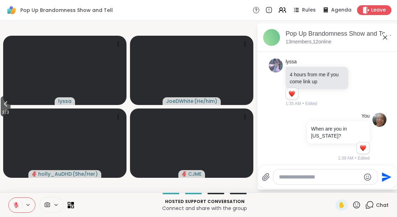
scroll to position [2615, 0]
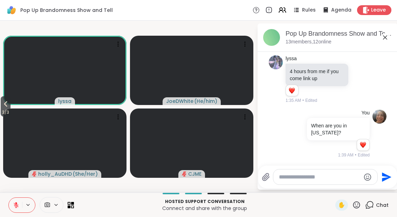
click at [71, 214] on div "Hosted support conversation Connect and share with the group ✋ Chat" at bounding box center [198, 205] width 397 height 25
click at [63, 207] on div at bounding box center [52, 205] width 24 height 16
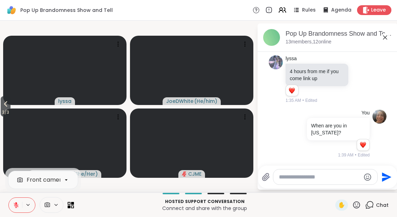
click at [91, 201] on p "Hosted support conversation" at bounding box center [204, 201] width 253 height 6
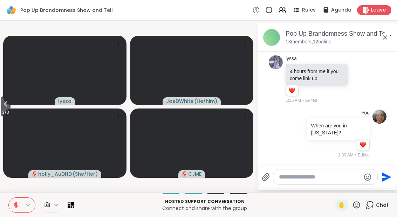
click at [68, 208] on icon at bounding box center [69, 206] width 3 height 3
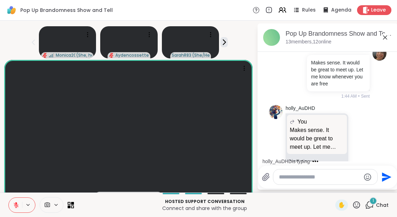
scroll to position [3554, 0]
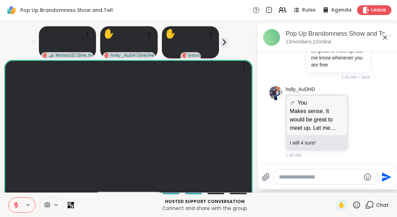
click at [222, 44] on icon at bounding box center [223, 42] width 7 height 7
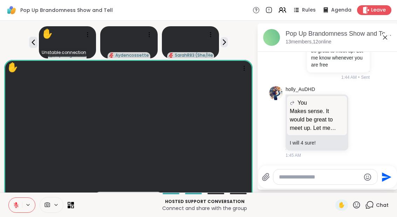
click at [223, 49] on div "✋ Unstable connection aprillogan282 Aydencossette SarahR83 ( She/Her )" at bounding box center [128, 40] width 248 height 35
click at [222, 43] on icon at bounding box center [223, 42] width 7 height 7
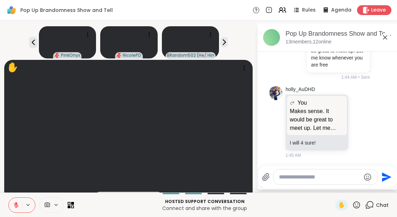
click at [68, 207] on icon at bounding box center [69, 206] width 3 height 3
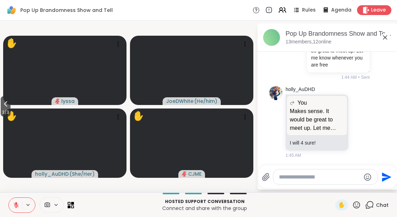
click at [1, 109] on span "3 / 3" at bounding box center [6, 112] width 10 height 8
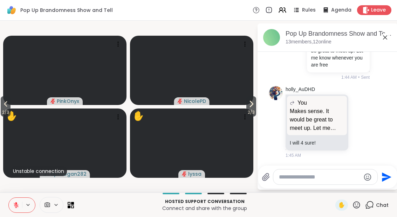
click at [4, 112] on span "2 / 3" at bounding box center [6, 112] width 10 height 8
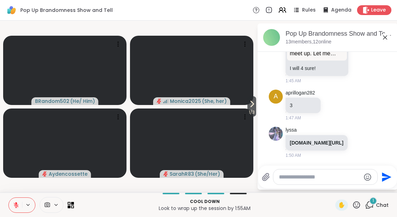
scroll to position [3649, 0]
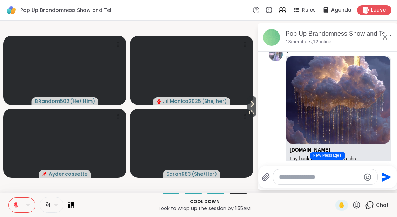
click at [324, 153] on button "New Messages!" at bounding box center [326, 156] width 35 height 8
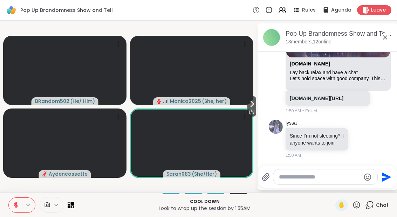
click at [255, 107] on button "1 / 3" at bounding box center [251, 106] width 9 height 20
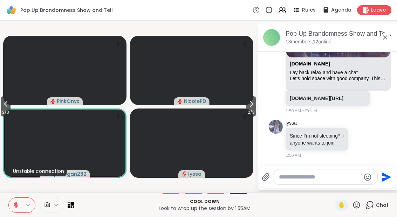
click at [246, 114] on span "2 / 3" at bounding box center [251, 112] width 10 height 8
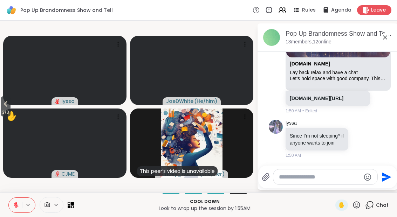
click at [9, 107] on icon at bounding box center [5, 104] width 8 height 8
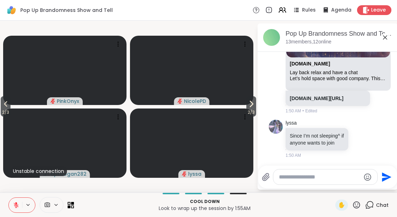
click at [11, 111] on span "2 / 3" at bounding box center [6, 112] width 10 height 8
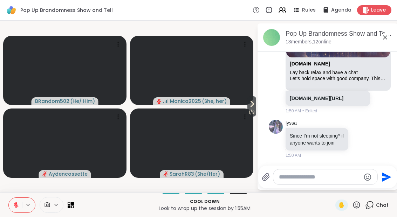
scroll to position [3885, 0]
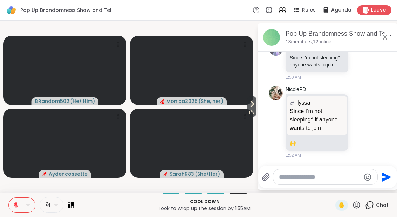
click at [251, 106] on icon at bounding box center [252, 104] width 3 height 6
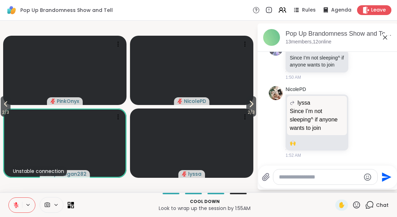
click at [251, 110] on span "2 / 3" at bounding box center [251, 112] width 10 height 8
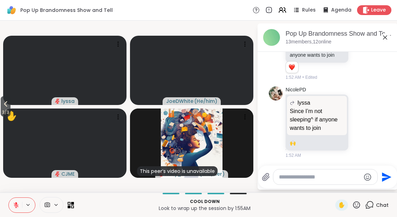
click at [1, 106] on button "3 / 3" at bounding box center [6, 106] width 10 height 20
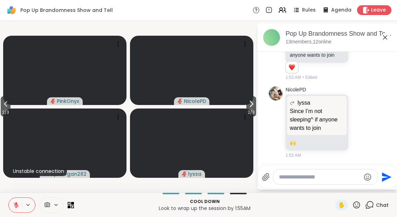
click at [10, 113] on span "2 / 3" at bounding box center [6, 112] width 10 height 8
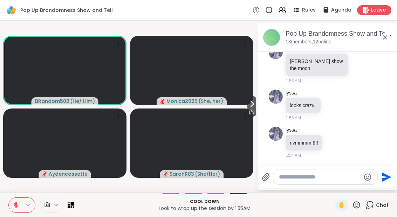
scroll to position [4006, 0]
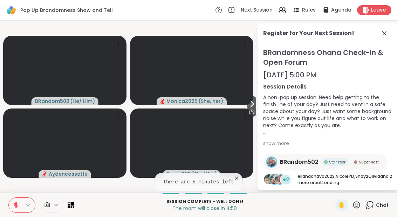
click at [384, 32] on icon at bounding box center [384, 33] width 8 height 8
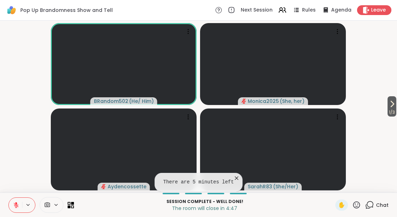
click at [372, 210] on div "Chat" at bounding box center [376, 205] width 23 height 11
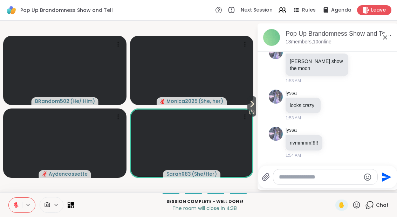
scroll to position [3999, 0]
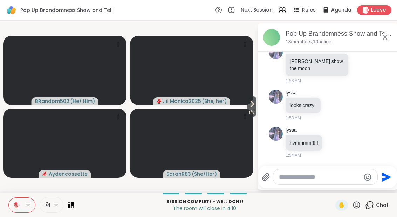
click at [286, 12] on icon at bounding box center [282, 10] width 8 height 8
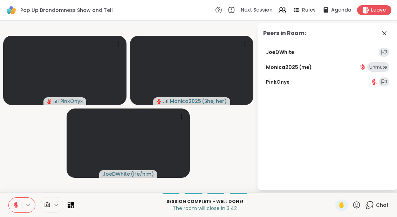
click at [377, 9] on span "Leave" at bounding box center [378, 10] width 15 height 7
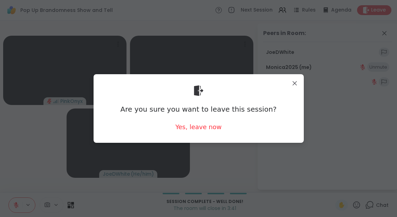
click at [192, 127] on div "Yes, leave now" at bounding box center [198, 127] width 46 height 9
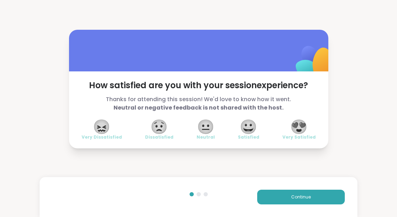
click at [241, 125] on div "😀 Satisfied" at bounding box center [248, 130] width 21 height 20
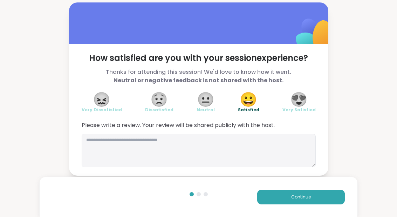
click at [302, 195] on span "Continue" at bounding box center [301, 197] width 20 height 6
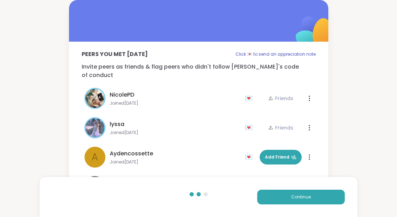
click at [286, 200] on button "Continue" at bounding box center [301, 197] width 88 height 15
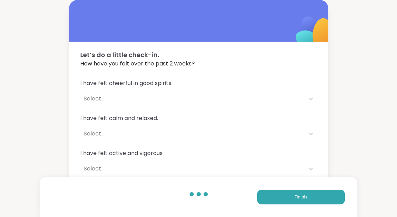
click at [286, 200] on button "Finish" at bounding box center [301, 197] width 88 height 15
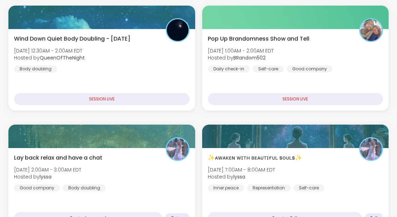
scroll to position [158, 0]
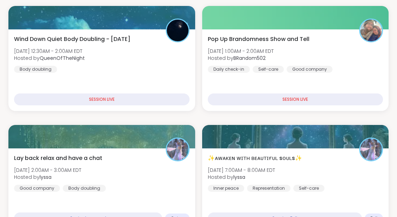
click at [79, 105] on div "SESSION LIVE" at bounding box center [101, 99] width 175 height 12
click at [162, 170] on div "Lay back relax and have a chat Mon, Sep 08 | 2:00AM - 3:00AM EDT Hosted by lyss…" at bounding box center [101, 173] width 175 height 38
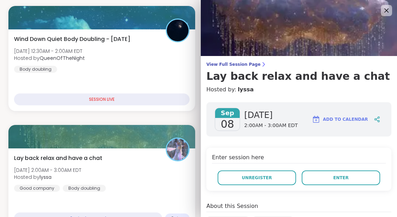
click at [145, 168] on div "Lay back relax and have a chat Mon, Sep 08 | 2:00AM - 3:00AM EDT Hosted by lyss…" at bounding box center [101, 173] width 175 height 38
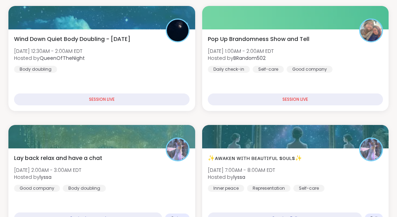
click at [167, 172] on div "Lay back relax and have a chat Mon, Sep 08 | 2:00AM - 3:00AM EDT Hosted by lyss…" at bounding box center [101, 173] width 175 height 38
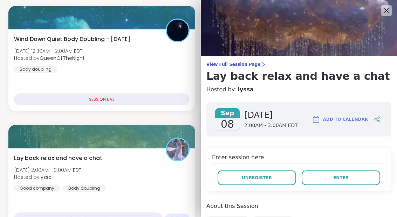
click at [356, 179] on button "Enter" at bounding box center [340, 177] width 78 height 15
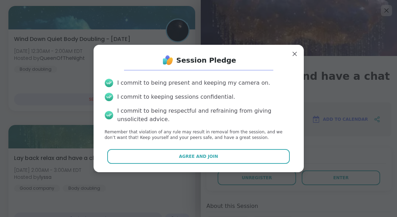
click at [229, 154] on button "Agree and Join" at bounding box center [198, 156] width 182 height 15
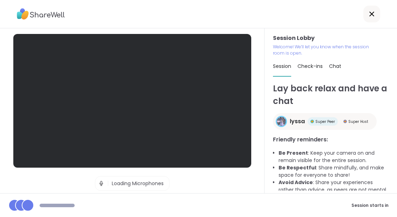
scroll to position [28, 0]
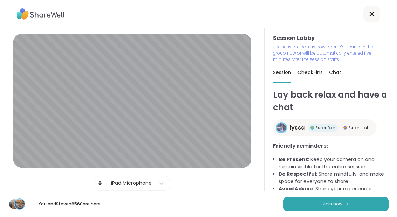
click at [357, 200] on button "Join now" at bounding box center [335, 204] width 105 height 15
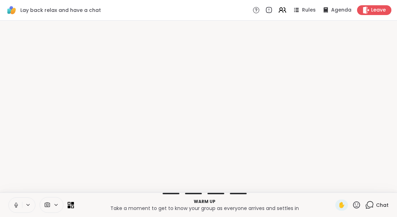
scroll to position [0, 0]
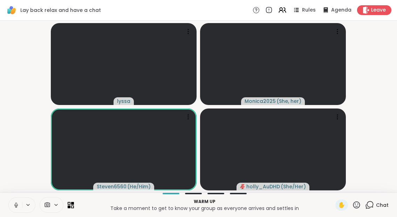
click at [16, 203] on icon at bounding box center [16, 204] width 2 height 3
click at [395, 115] on span "1 / 2" at bounding box center [391, 112] width 9 height 8
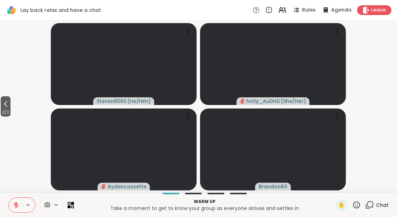
click at [14, 201] on button at bounding box center [15, 205] width 13 height 15
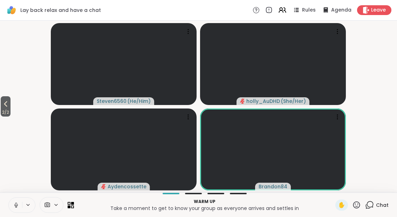
click at [9, 204] on button at bounding box center [15, 205] width 13 height 15
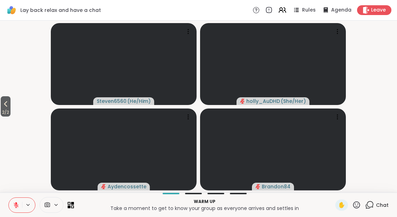
click at [282, 10] on icon at bounding box center [280, 9] width 3 height 3
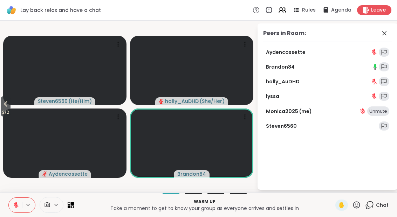
click at [384, 36] on icon at bounding box center [384, 33] width 8 height 8
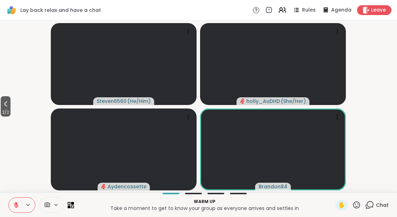
click at [3, 105] on icon at bounding box center [5, 104] width 8 height 8
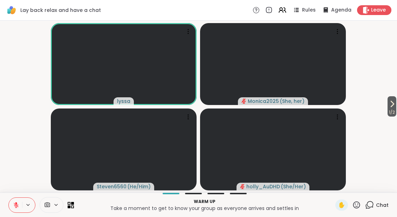
click at [6, 202] on div "Warm up Take a moment to get to know your group as everyone arrives and settles…" at bounding box center [198, 205] width 397 height 25
click at [9, 203] on button at bounding box center [15, 205] width 13 height 15
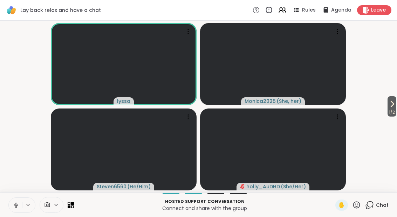
click at [396, 114] on span "1 / 2" at bounding box center [391, 112] width 9 height 8
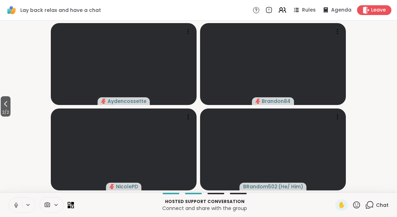
click at [2, 104] on icon at bounding box center [5, 104] width 8 height 8
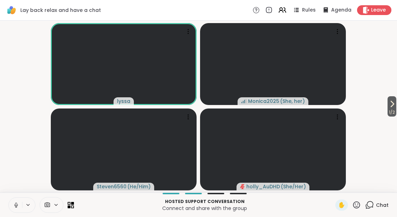
click at [395, 112] on span "1 / 2" at bounding box center [391, 112] width 9 height 8
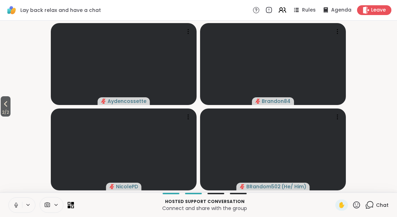
click at [1, 107] on button "2 / 2" at bounding box center [6, 106] width 10 height 20
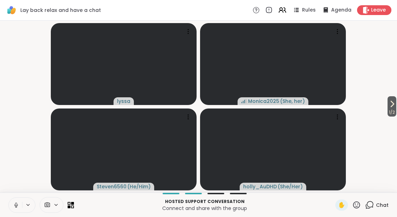
click at [393, 106] on icon at bounding box center [391, 104] width 8 height 8
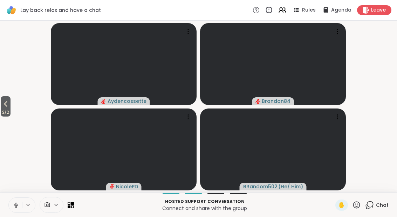
click at [1, 111] on span "2 / 2" at bounding box center [6, 112] width 10 height 8
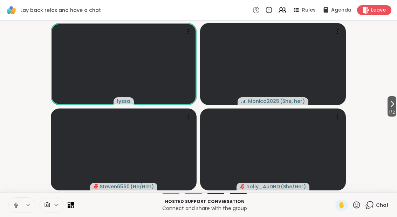
click at [10, 210] on button at bounding box center [15, 205] width 13 height 15
click at [396, 114] on span "1 / 2" at bounding box center [391, 112] width 9 height 8
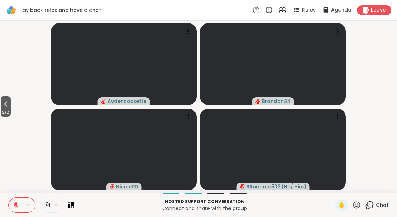
click at [2, 107] on button "2 / 2" at bounding box center [6, 106] width 10 height 20
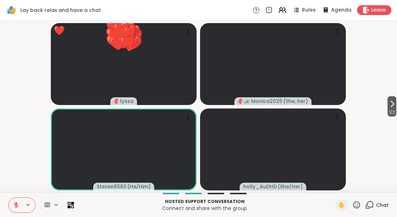
click at [12, 208] on button at bounding box center [15, 205] width 13 height 15
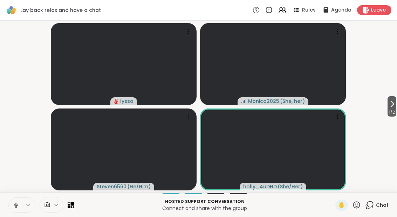
click at [394, 111] on span "1 / 2" at bounding box center [391, 112] width 9 height 8
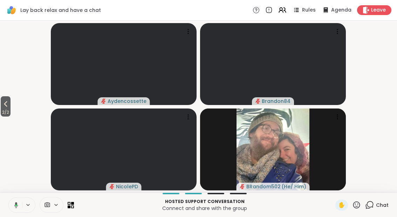
click at [1, 109] on span "2 / 2" at bounding box center [6, 112] width 10 height 8
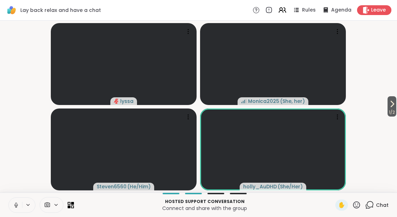
click at [394, 104] on icon at bounding box center [391, 104] width 8 height 8
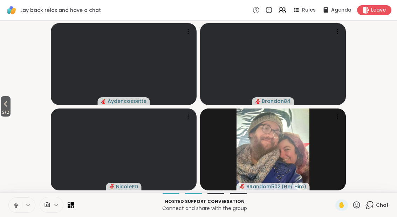
click at [5, 113] on span "2 / 2" at bounding box center [6, 112] width 10 height 8
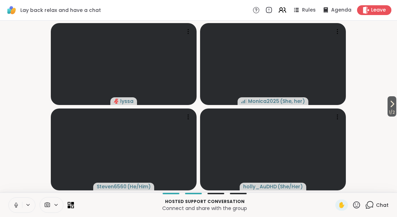
click at [395, 105] on button "1 / 2" at bounding box center [391, 106] width 9 height 20
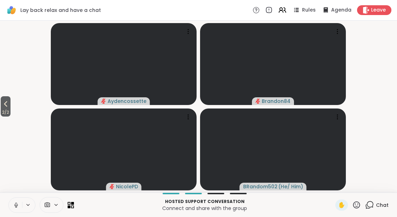
click at [2, 111] on span "2 / 2" at bounding box center [6, 112] width 10 height 8
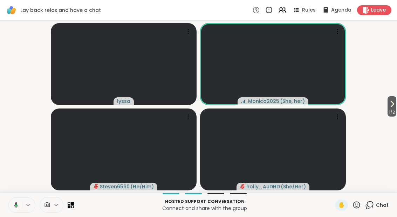
click at [21, 212] on button at bounding box center [15, 205] width 14 height 15
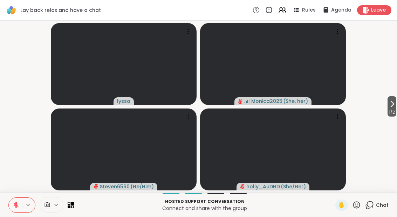
click at [395, 101] on icon at bounding box center [391, 104] width 8 height 8
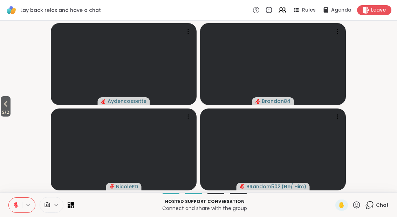
click at [11, 107] on button "2 / 2" at bounding box center [6, 106] width 10 height 20
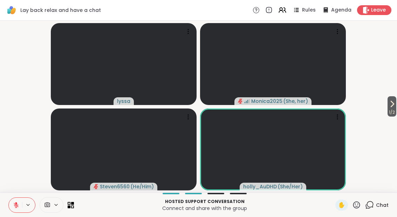
click at [19, 208] on button at bounding box center [15, 205] width 13 height 15
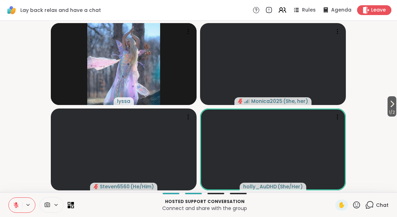
click at [394, 115] on span "1 / 2" at bounding box center [391, 112] width 9 height 8
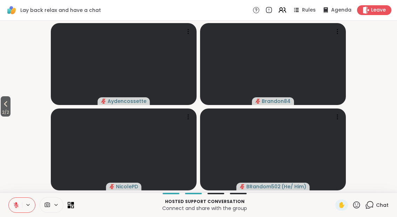
click at [4, 106] on icon at bounding box center [5, 104] width 8 height 8
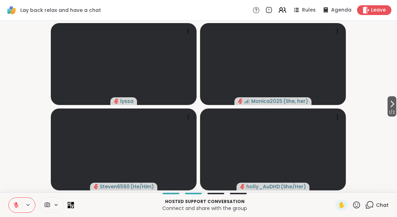
click at [12, 205] on button at bounding box center [15, 205] width 13 height 15
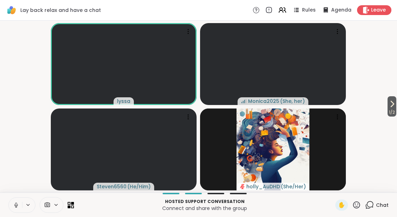
click at [9, 209] on button at bounding box center [15, 205] width 13 height 15
click at [393, 108] on icon at bounding box center [391, 104] width 8 height 8
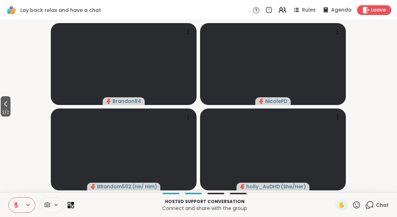
click at [2, 111] on span "2 / 2" at bounding box center [6, 112] width 10 height 8
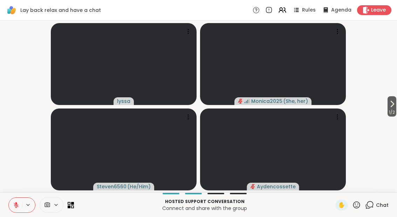
click at [395, 105] on button "1 / 2" at bounding box center [391, 106] width 9 height 20
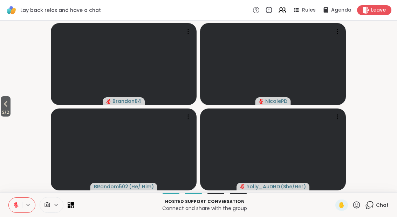
click at [2, 113] on span "2 / 2" at bounding box center [6, 112] width 10 height 8
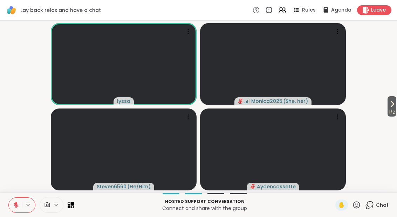
click at [395, 102] on button "1 / 2" at bounding box center [391, 106] width 9 height 20
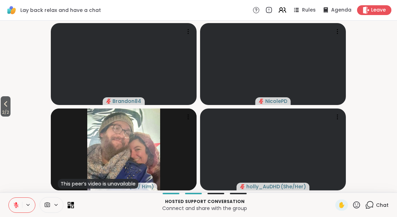
click at [1, 111] on span "2 / 2" at bounding box center [6, 112] width 10 height 8
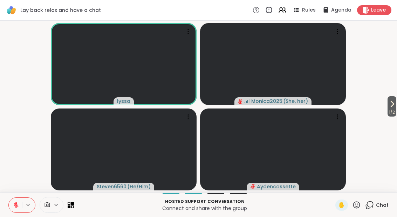
click at [20, 212] on button at bounding box center [15, 205] width 13 height 15
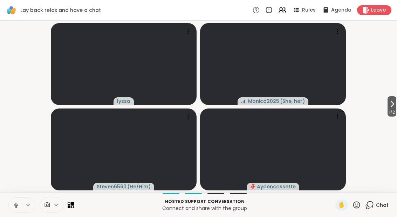
click at [18, 203] on icon at bounding box center [16, 205] width 6 height 6
click at [387, 113] on span "1 / 2" at bounding box center [391, 112] width 9 height 8
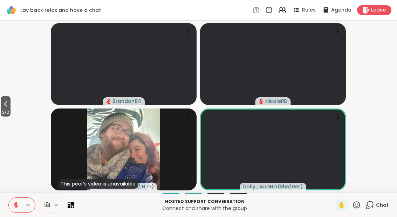
click at [5, 115] on span "2 / 2" at bounding box center [6, 112] width 10 height 8
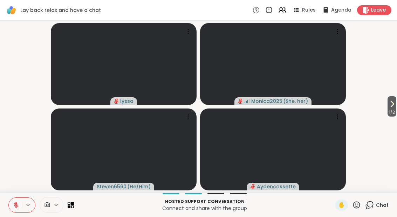
click at [393, 112] on span "1 / 2" at bounding box center [391, 112] width 9 height 8
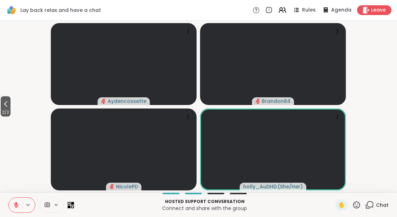
click at [1, 110] on span "2 / 2" at bounding box center [6, 112] width 10 height 8
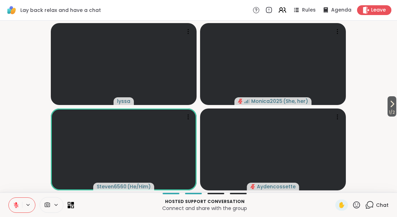
click at [393, 113] on span "1 / 2" at bounding box center [391, 112] width 9 height 8
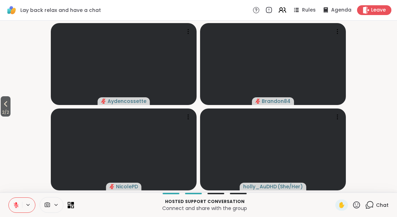
click at [2, 112] on span "2 / 2" at bounding box center [6, 112] width 10 height 8
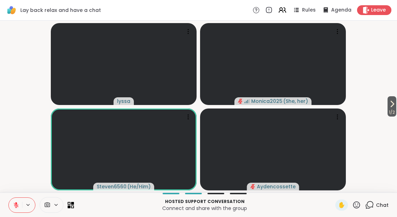
click at [21, 207] on button at bounding box center [15, 205] width 13 height 15
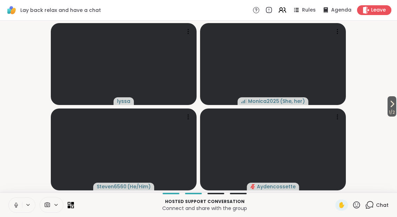
click at [19, 211] on button at bounding box center [15, 205] width 13 height 15
click at [396, 105] on button "1 / 2" at bounding box center [391, 106] width 9 height 20
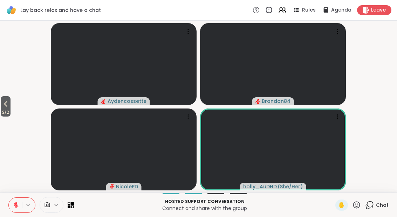
click at [18, 210] on button at bounding box center [15, 205] width 13 height 15
click at [6, 113] on span "2 / 2" at bounding box center [6, 112] width 10 height 8
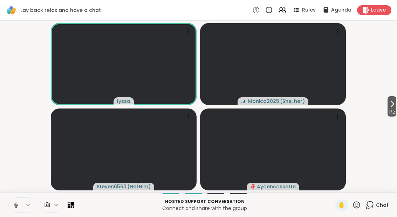
click at [19, 203] on icon at bounding box center [16, 205] width 6 height 6
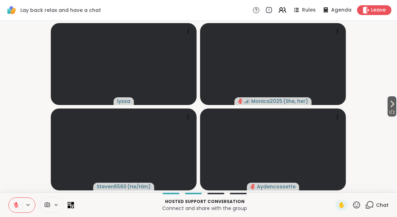
click at [392, 102] on icon at bounding box center [391, 104] width 8 height 8
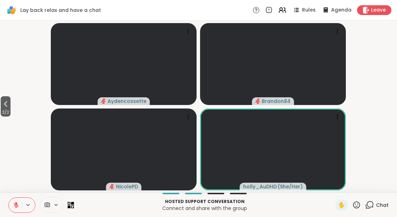
click at [2, 115] on span "2 / 2" at bounding box center [6, 112] width 10 height 8
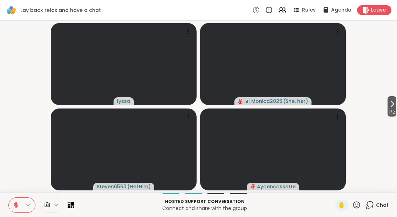
click at [20, 208] on button at bounding box center [15, 205] width 13 height 15
click at [22, 211] on button at bounding box center [15, 205] width 13 height 15
click at [394, 107] on icon at bounding box center [391, 104] width 8 height 8
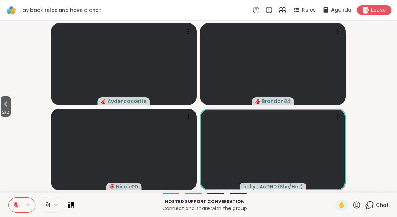
click at [1, 114] on span "2 / 2" at bounding box center [6, 112] width 10 height 8
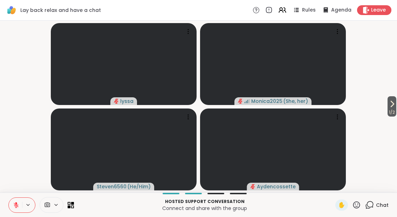
click at [15, 208] on icon at bounding box center [16, 205] width 6 height 6
click at [14, 208] on icon at bounding box center [16, 205] width 6 height 6
click at [396, 102] on button "1 / 2" at bounding box center [391, 106] width 9 height 20
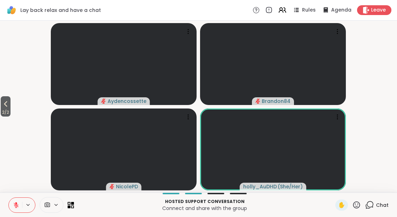
click at [2, 112] on span "2 / 2" at bounding box center [6, 112] width 10 height 8
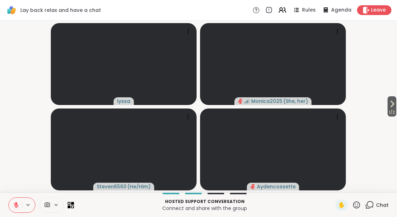
click at [394, 109] on span "1 / 2" at bounding box center [391, 112] width 9 height 8
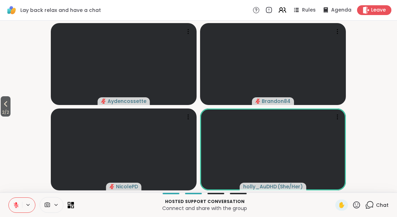
click at [3, 107] on icon at bounding box center [5, 104] width 8 height 8
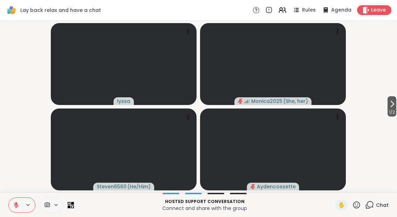
click at [391, 106] on icon at bounding box center [391, 104] width 8 height 8
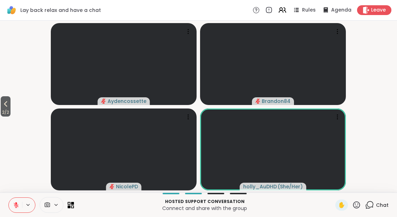
click at [8, 105] on icon at bounding box center [5, 104] width 8 height 8
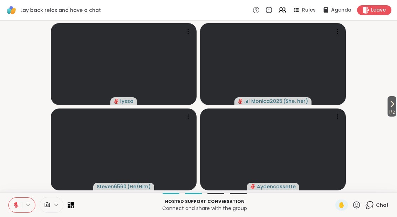
click at [393, 108] on icon at bounding box center [391, 104] width 8 height 8
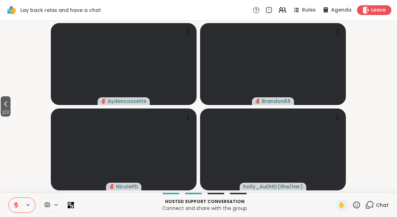
click at [4, 104] on icon at bounding box center [5, 104] width 8 height 8
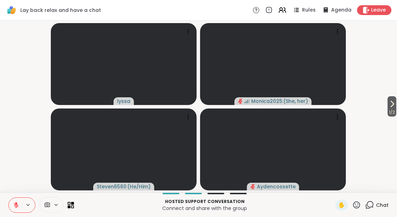
click at [395, 106] on button "1 / 2" at bounding box center [391, 106] width 9 height 20
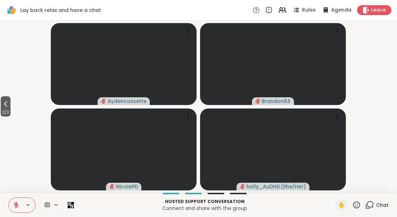
click at [1, 110] on span "2 / 2" at bounding box center [6, 112] width 10 height 8
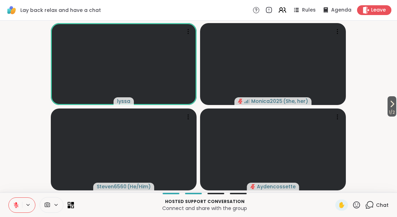
click at [396, 111] on span "1 / 2" at bounding box center [391, 112] width 9 height 8
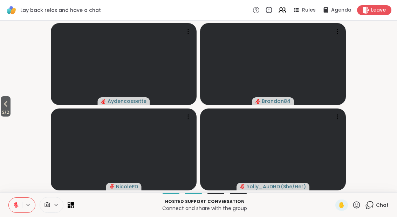
click at [1, 106] on button "2 / 2" at bounding box center [6, 106] width 10 height 20
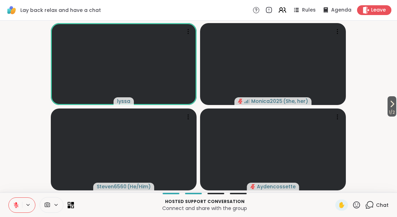
click at [7, 209] on div "Hosted support conversation Connect and share with the group ✋ Chat" at bounding box center [198, 205] width 397 height 25
click at [6, 210] on div "Hosted support conversation Connect and share with the group ✋ Chat" at bounding box center [198, 205] width 397 height 25
click at [12, 203] on button at bounding box center [15, 205] width 13 height 15
click at [394, 113] on span "1 / 2" at bounding box center [391, 112] width 9 height 8
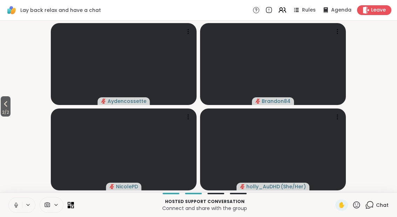
click at [2, 107] on icon at bounding box center [5, 104] width 8 height 8
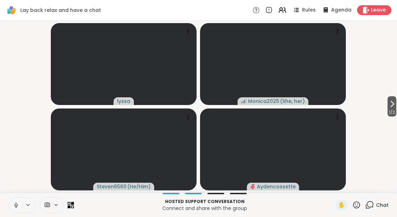
click at [394, 111] on span "1 / 2" at bounding box center [391, 112] width 9 height 8
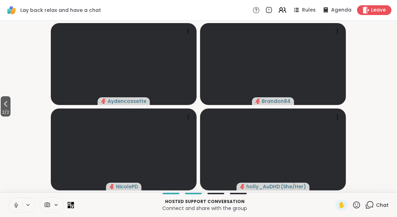
click at [11, 104] on button "2 / 2" at bounding box center [6, 106] width 10 height 20
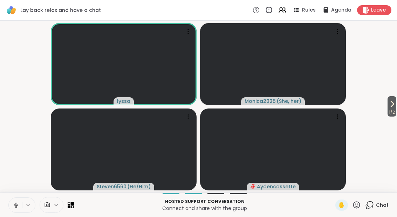
click at [395, 113] on span "1 / 2" at bounding box center [391, 112] width 9 height 8
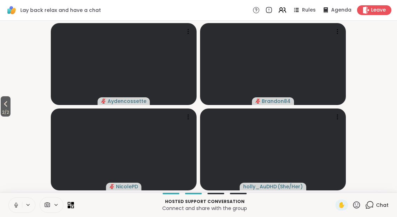
click at [1, 108] on button "2 / 2" at bounding box center [6, 106] width 10 height 20
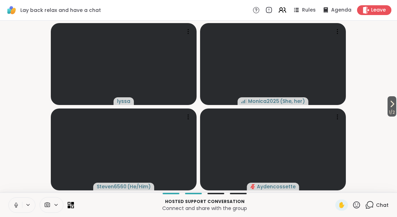
click at [390, 98] on button "1 / 2" at bounding box center [391, 106] width 9 height 20
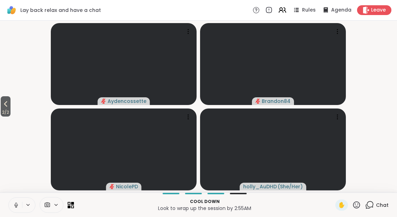
click at [3, 111] on span "2 / 2" at bounding box center [6, 112] width 10 height 8
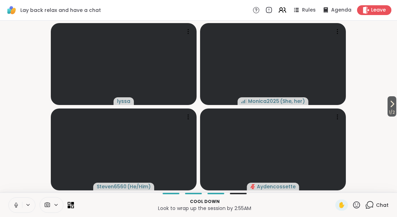
click at [390, 105] on icon at bounding box center [391, 104] width 8 height 8
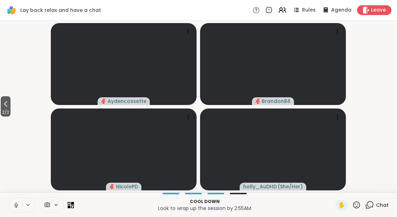
click at [1, 109] on span "2 / 2" at bounding box center [6, 112] width 10 height 8
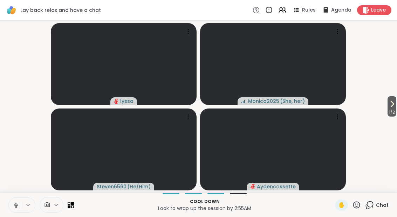
click at [394, 111] on span "1 / 2" at bounding box center [391, 112] width 9 height 8
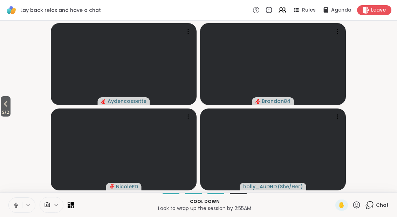
click at [377, 209] on div "Chat" at bounding box center [376, 205] width 23 height 11
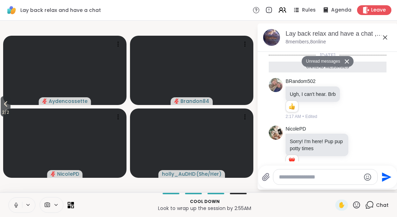
scroll to position [244, 0]
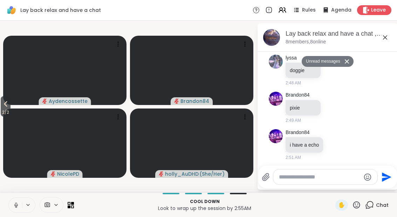
click at [12, 205] on button at bounding box center [15, 205] width 13 height 15
click at [2, 107] on button "2 / 2" at bounding box center [6, 106] width 10 height 20
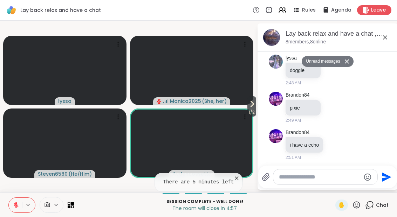
click at [237, 180] on icon at bounding box center [236, 178] width 7 height 7
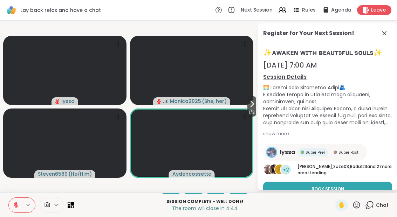
click at [391, 25] on div "Register for Your Next Session! ✨ᴀᴡᴀᴋᴇɴ ᴡɪᴛʜ ʙᴇᴀᴜᴛɪғᴜʟ sᴏᴜʟs✨ Sep 09, 7:00 AM S…" at bounding box center [327, 106] width 140 height 166
click at [381, 34] on icon at bounding box center [384, 33] width 8 height 8
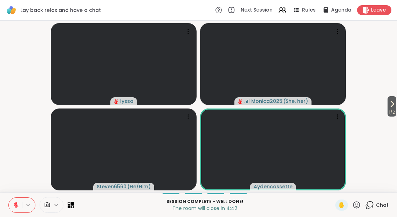
click at [381, 34] on video-player-container "1 / 2 lyssa Monica2025 ( She, her ) Steven6560 ( He/Him ) Aydencossette" at bounding box center [198, 106] width 388 height 166
click at [366, 210] on div "Chat" at bounding box center [376, 205] width 23 height 11
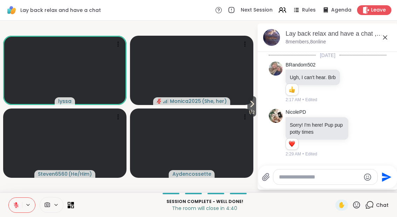
scroll to position [228, 0]
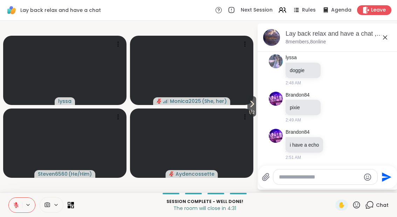
click at [347, 207] on div "✋" at bounding box center [341, 205] width 13 height 11
click at [331, 213] on div "Session Complete - well done! The room will close in 4:30 ✋ Chat" at bounding box center [198, 205] width 397 height 25
click at [335, 210] on div "Session Complete - well done! The room will close in 4:30 ✋ Chat" at bounding box center [198, 205] width 397 height 25
click at [336, 205] on div "✋" at bounding box center [341, 205] width 13 height 11
click at [353, 208] on icon at bounding box center [356, 205] width 9 height 9
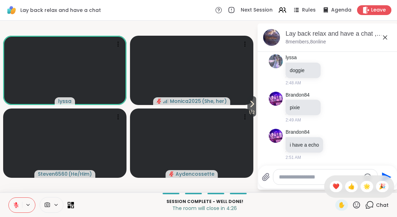
click at [330, 189] on div "❤️" at bounding box center [335, 186] width 13 height 11
click at [13, 208] on icon at bounding box center [16, 205] width 6 height 6
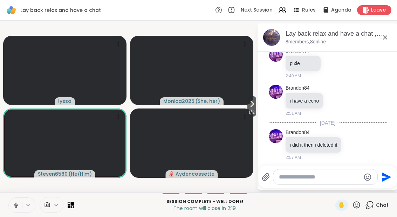
scroll to position [316, 0]
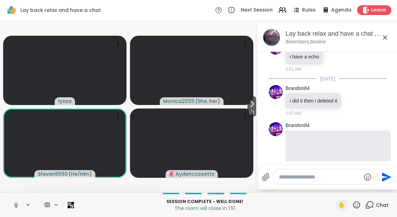
click at [249, 106] on icon at bounding box center [251, 104] width 8 height 8
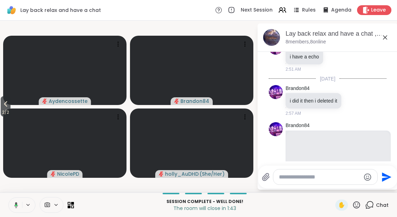
click at [2, 106] on button "2 / 2" at bounding box center [6, 106] width 10 height 20
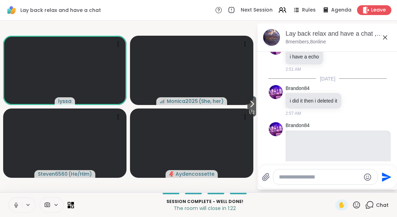
click at [14, 209] on button at bounding box center [15, 205] width 13 height 15
click at [248, 100] on button "1 / 2" at bounding box center [251, 106] width 9 height 20
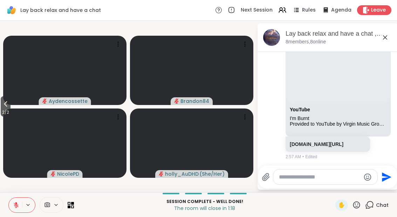
scroll to position [443, 0]
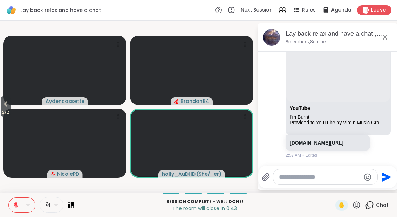
click at [1, 108] on button "2 / 2" at bounding box center [6, 106] width 10 height 20
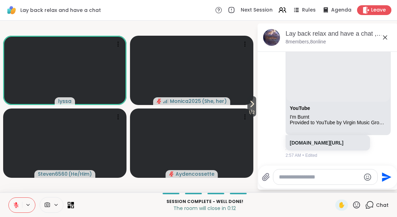
click at [249, 102] on icon at bounding box center [251, 104] width 8 height 8
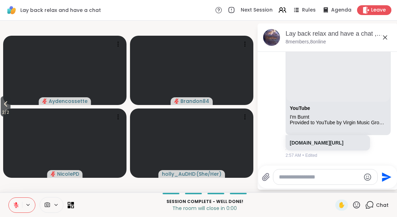
click at [1, 106] on button "2 / 2" at bounding box center [6, 106] width 10 height 20
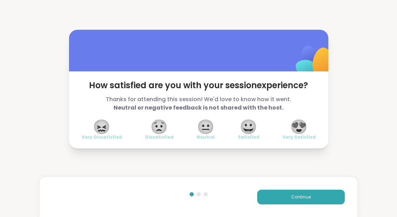
click at [249, 131] on span "😀" at bounding box center [248, 126] width 18 height 13
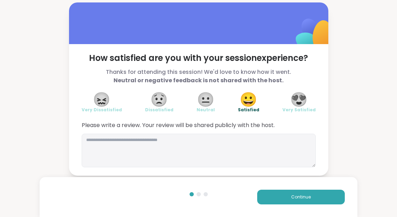
click at [276, 201] on button "Continue" at bounding box center [301, 197] width 88 height 15
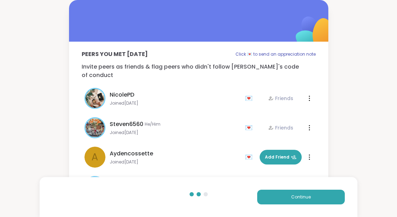
click at [275, 195] on button "Continue" at bounding box center [301, 197] width 88 height 15
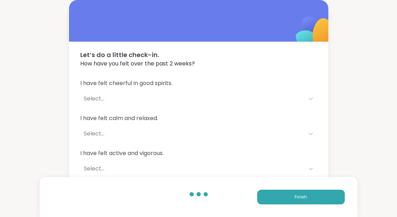
click at [274, 202] on button "Finish" at bounding box center [301, 197] width 88 height 15
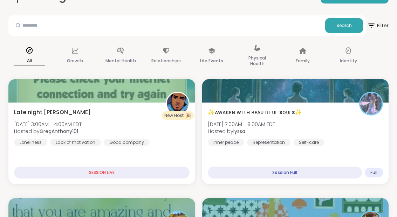
scroll to position [90, 0]
